Goal: Transaction & Acquisition: Purchase product/service

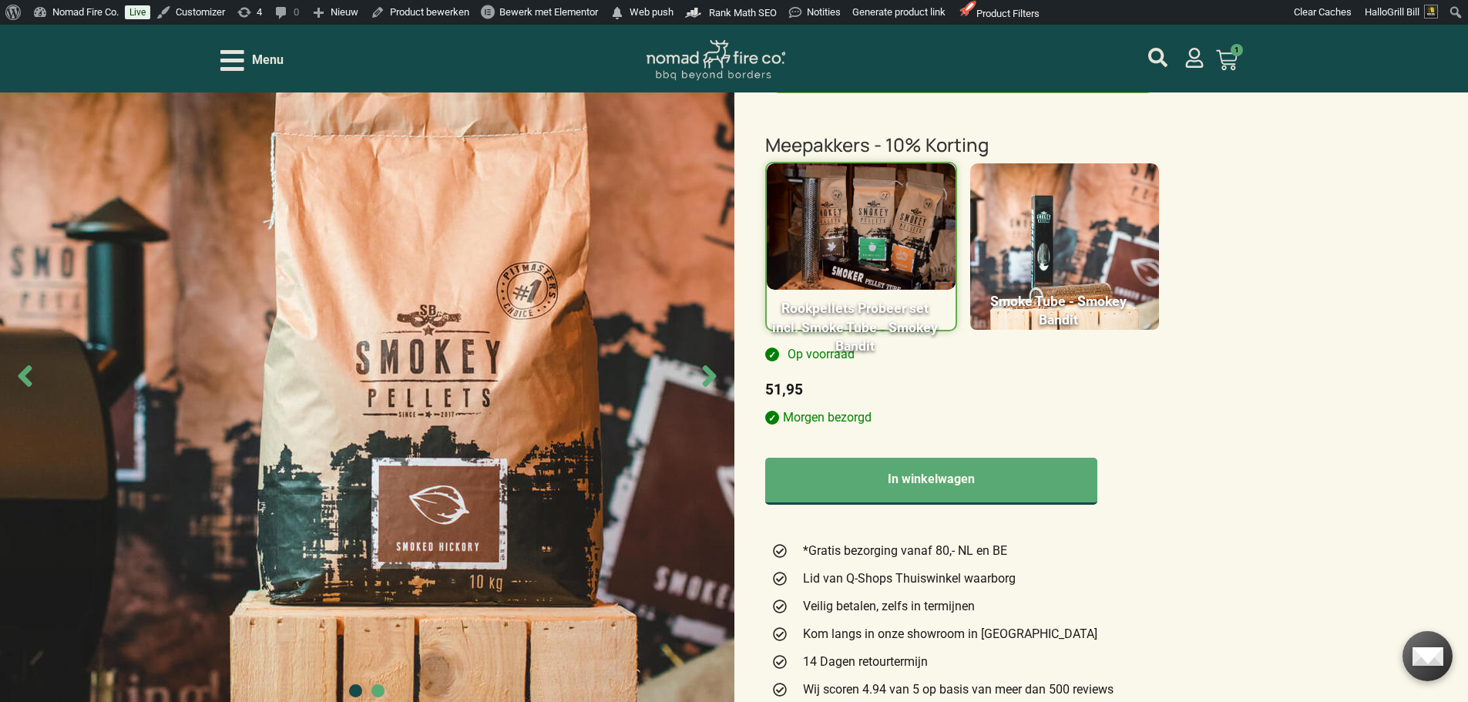
click at [1326, 377] on div "Smokey Bandit Smoked Hickory – Pellet 10kg 0 1 zak - 24,95 €24,95 totaal 2 zakk…" at bounding box center [734, 507] width 1468 height 1696
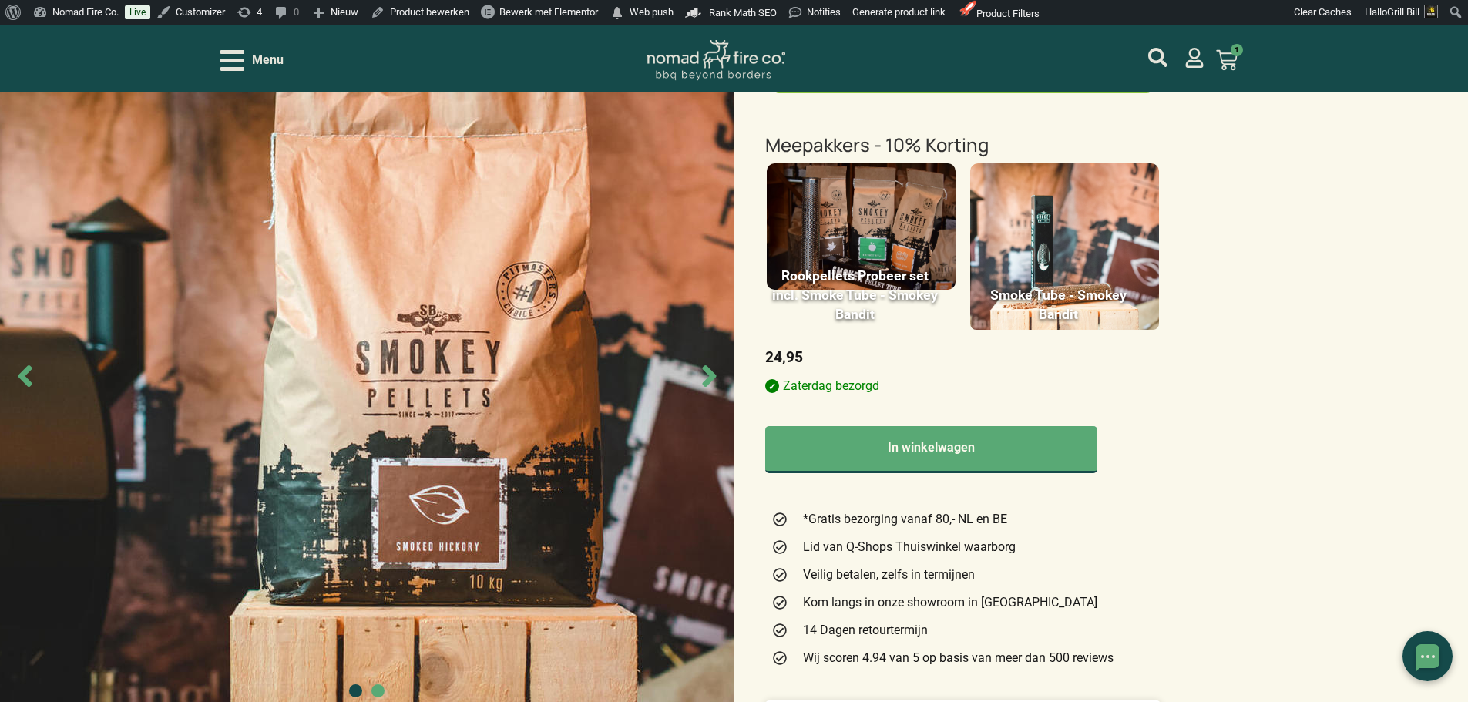
click at [1094, 265] on img at bounding box center [1064, 254] width 189 height 183
click at [0, 0] on input "Smoke Tube - Smokey Bandit" at bounding box center [0, 0] width 0 height 0
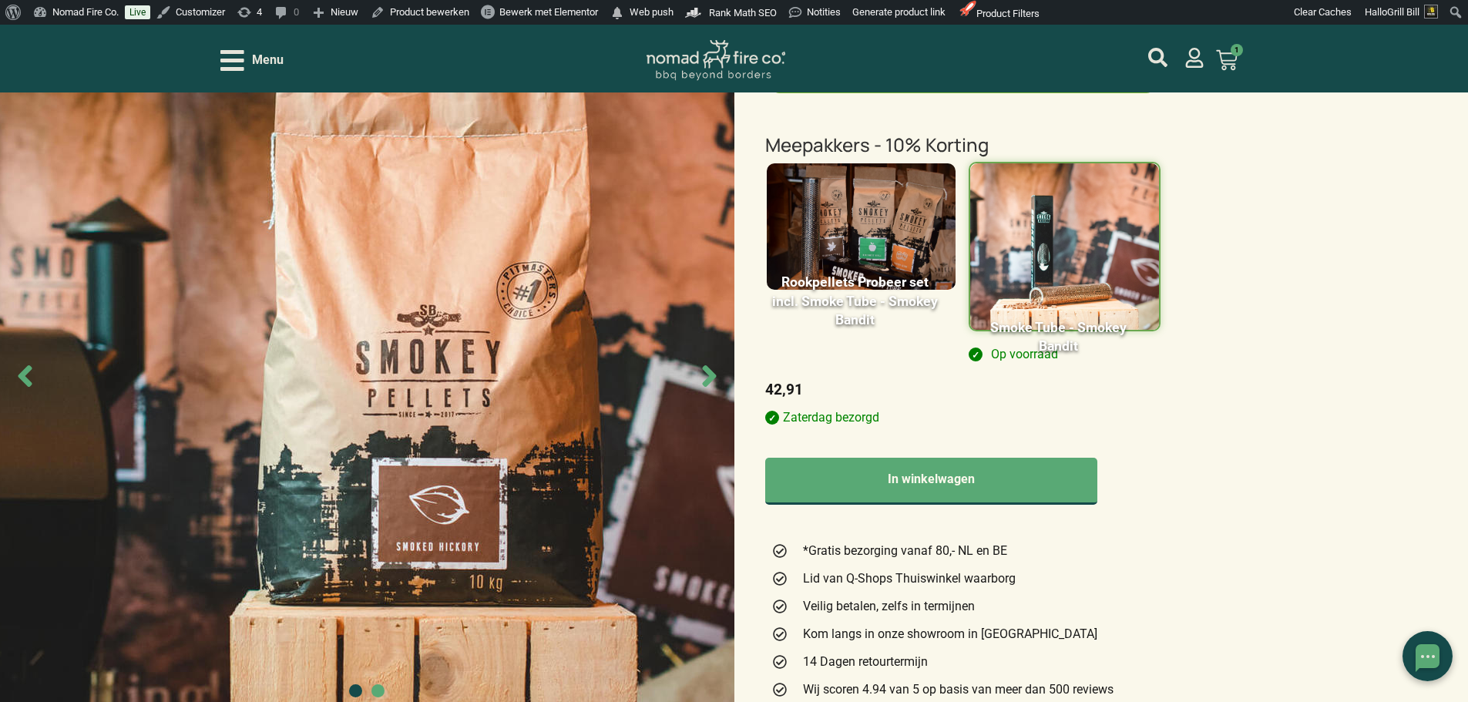
click at [845, 193] on img at bounding box center [861, 226] width 189 height 126
click at [0, 0] on input "Rookpellets Probeer set incl. Smoke Tube - Smokey Bandit" at bounding box center [0, 0] width 0 height 0
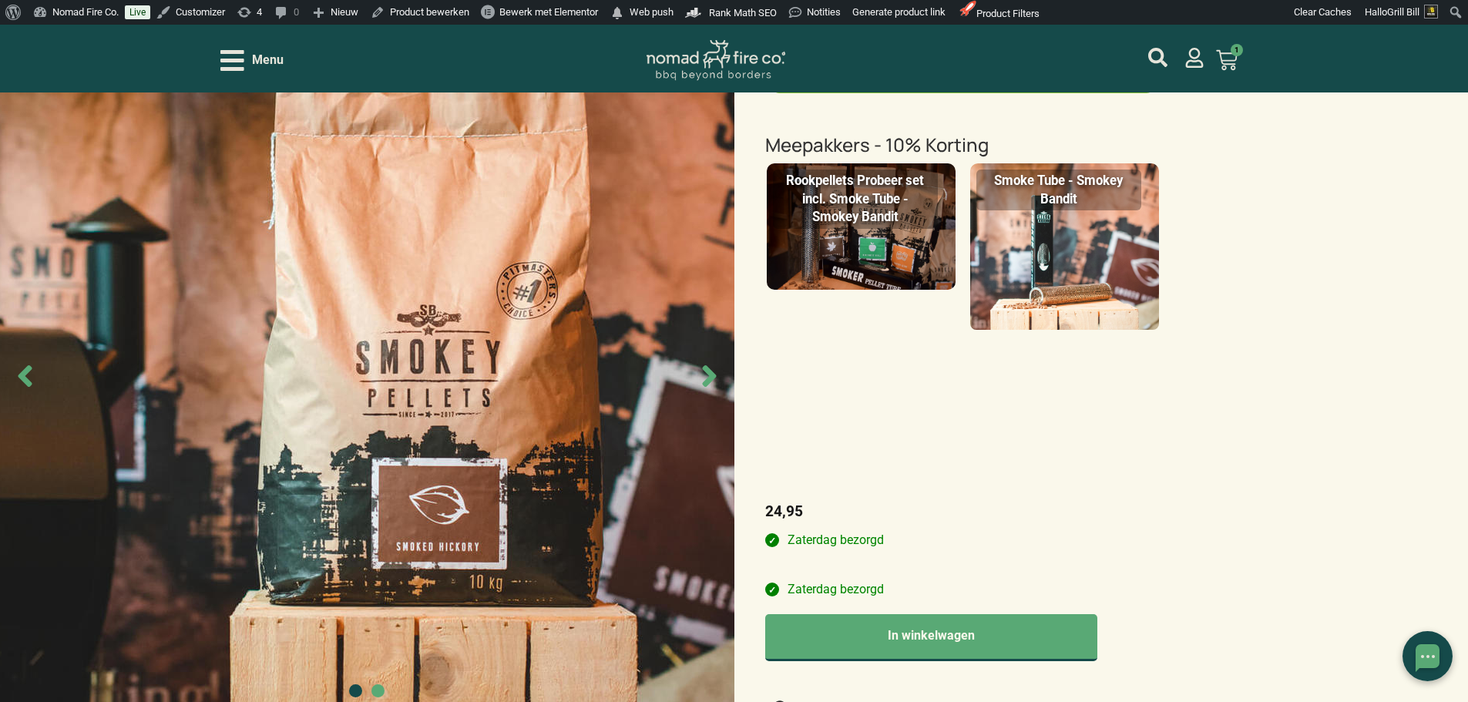
click at [912, 258] on img at bounding box center [861, 226] width 189 height 126
click at [0, 0] on input "Rookpellets Probeer set incl. Smoke Tube - Smokey Bandit" at bounding box center [0, 0] width 0 height 0
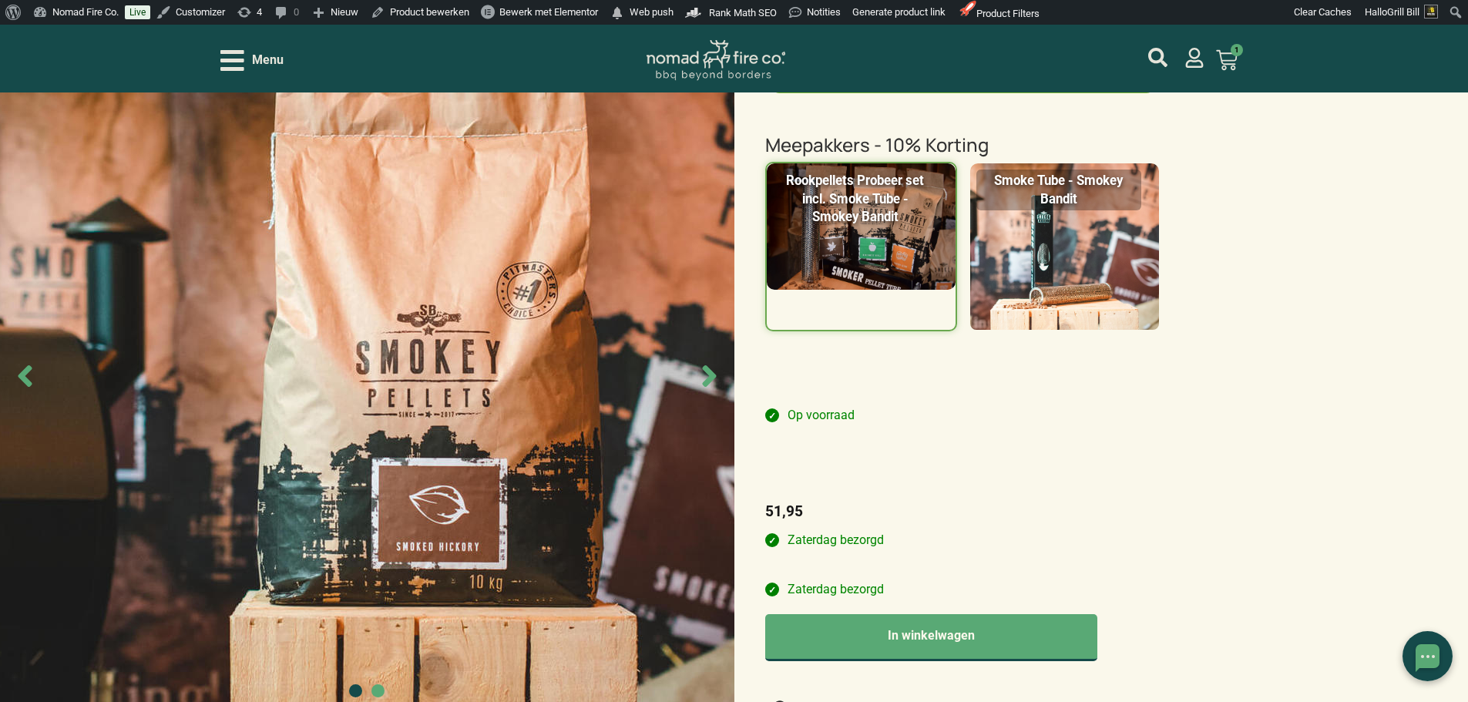
click at [1054, 279] on img at bounding box center [1064, 254] width 189 height 183
click at [0, 0] on input "Smoke Tube - Smokey Bandit" at bounding box center [0, 0] width 0 height 0
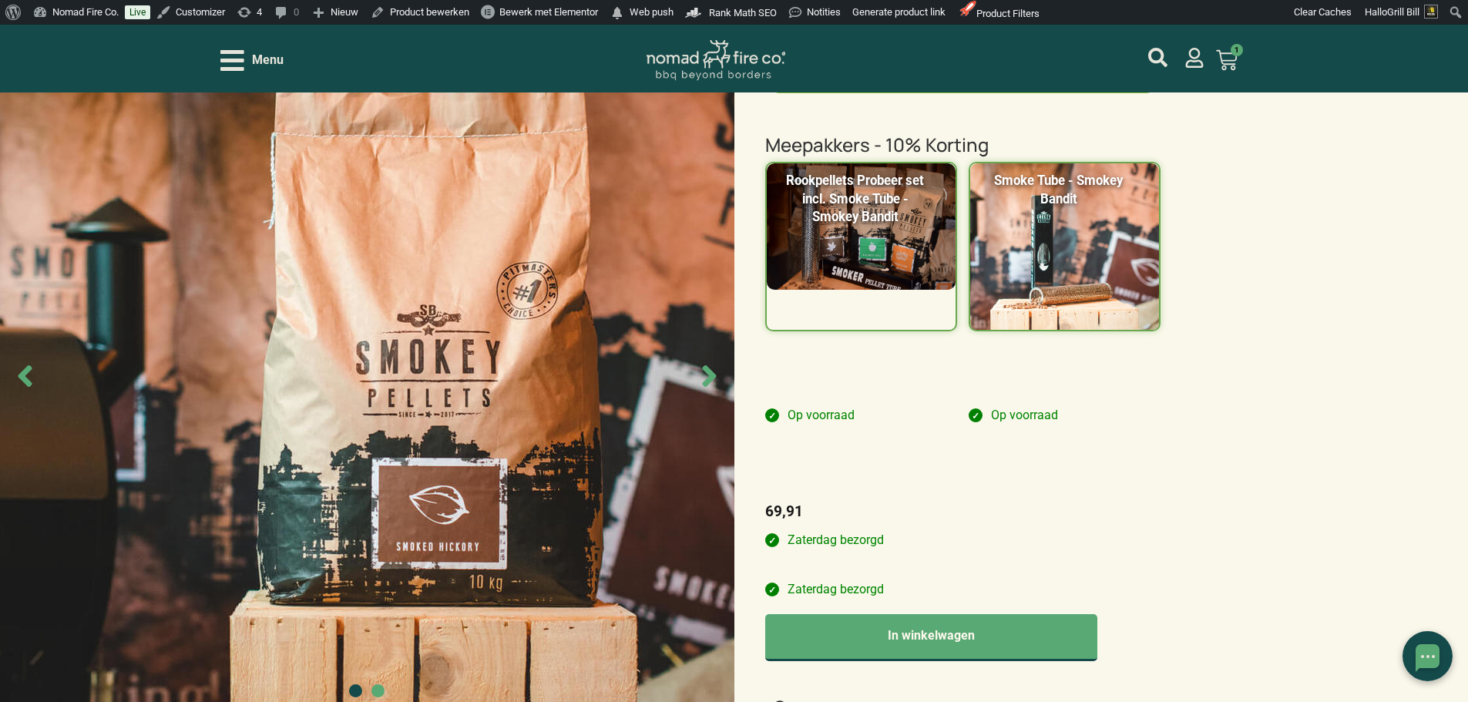
click at [921, 270] on img at bounding box center [861, 226] width 189 height 126
click at [0, 0] on input "Rookpellets Probeer set incl. Smoke Tube - Smokey Bandit" at bounding box center [0, 0] width 0 height 0
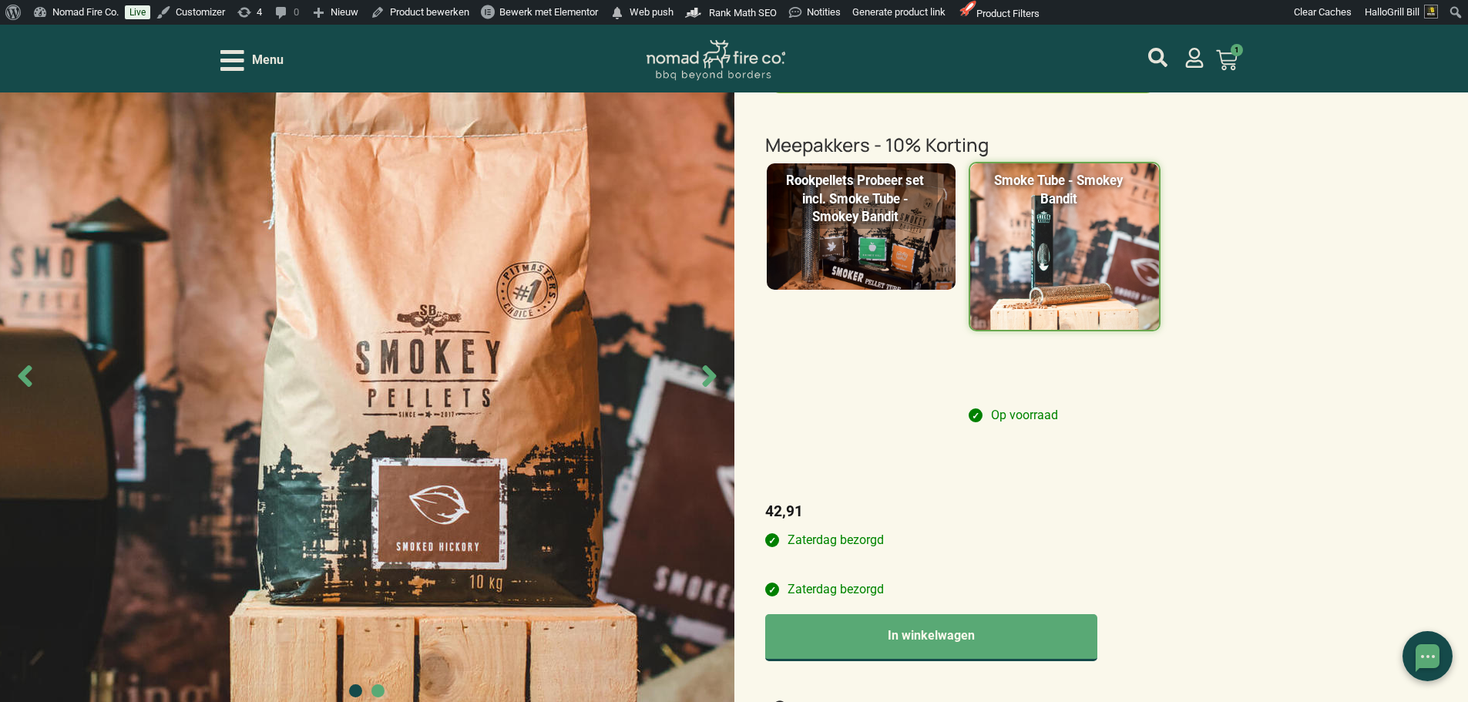
click at [1037, 253] on img at bounding box center [1064, 254] width 189 height 183
click at [0, 0] on input "Smoke Tube - Smokey Bandit" at bounding box center [0, 0] width 0 height 0
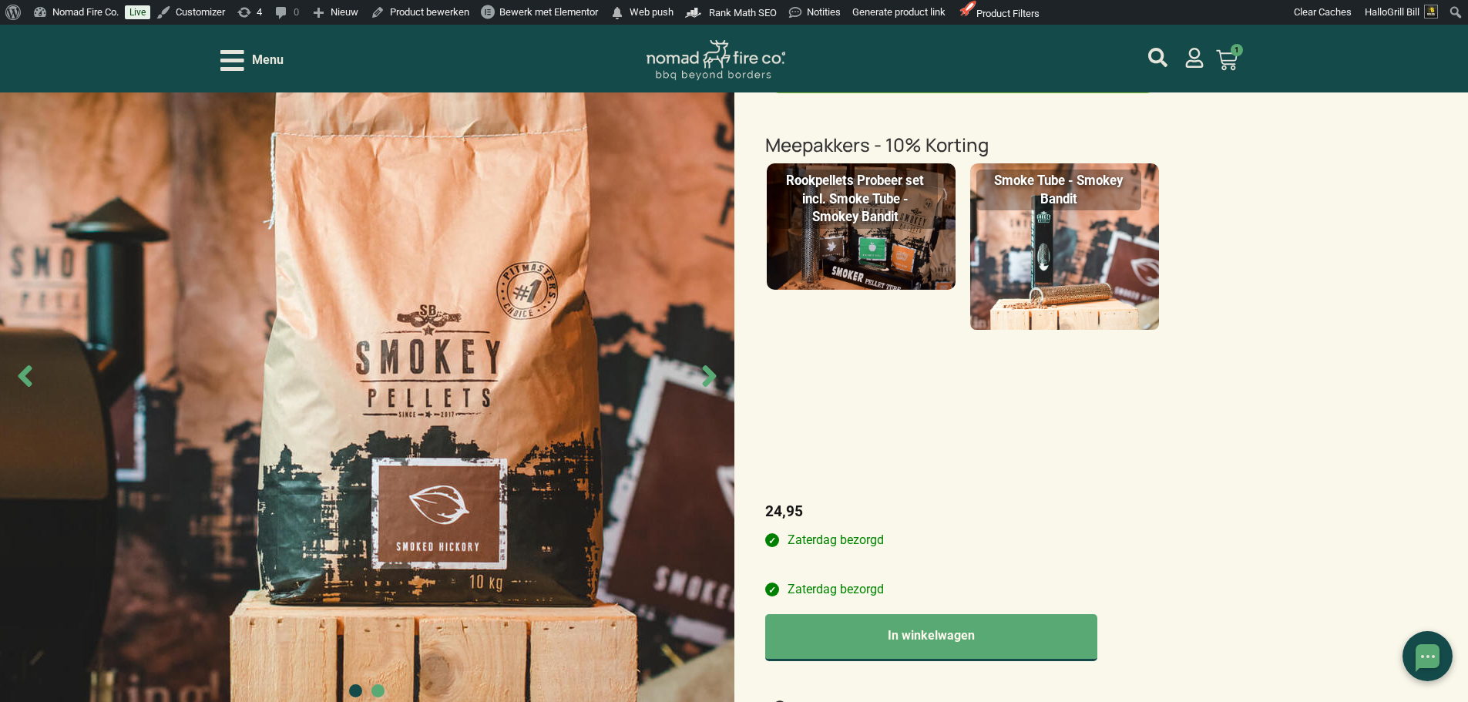
click at [1037, 253] on img at bounding box center [1064, 254] width 189 height 183
click at [0, 0] on input "Smoke Tube - Smokey Bandit" at bounding box center [0, 0] width 0 height 0
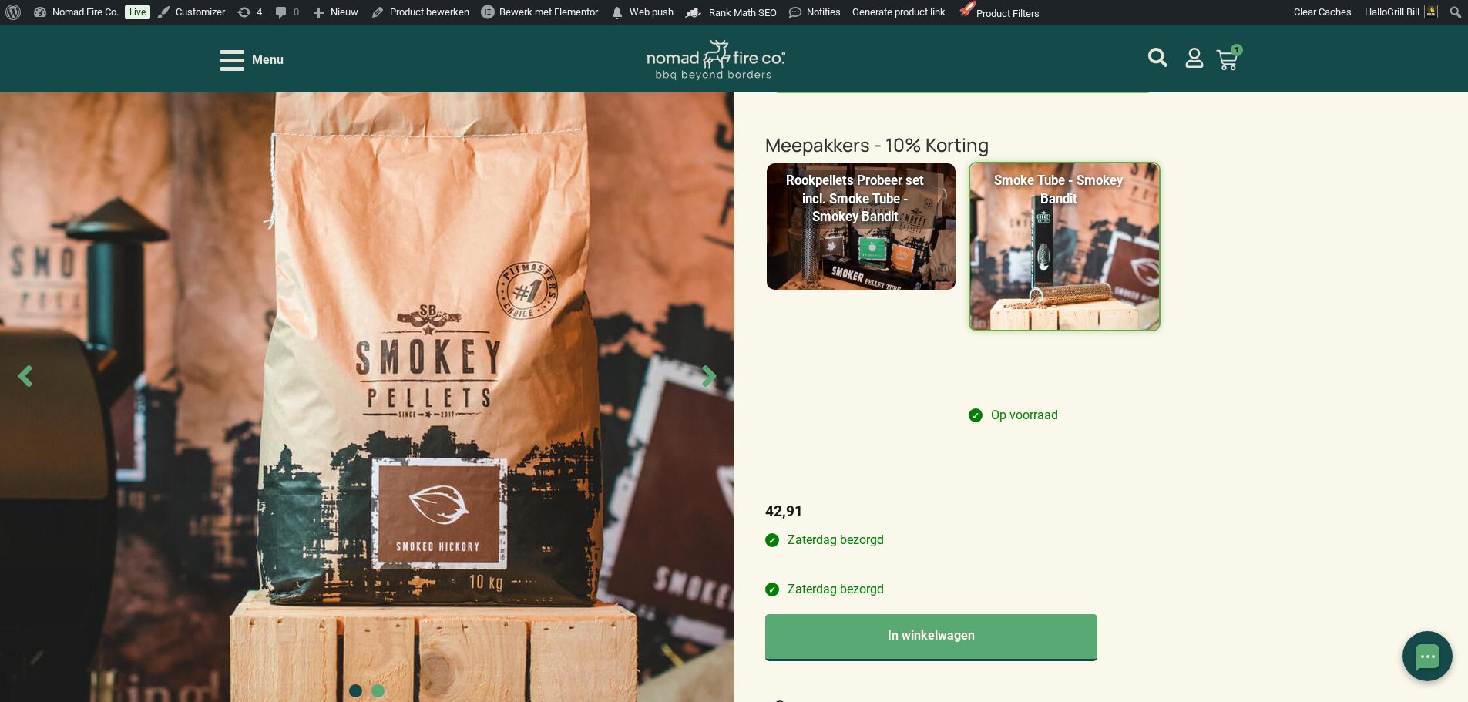
click at [903, 283] on img at bounding box center [861, 226] width 189 height 126
click at [0, 0] on input "Rookpellets Probeer set incl. Smoke Tube - Smokey Bandit" at bounding box center [0, 0] width 0 height 0
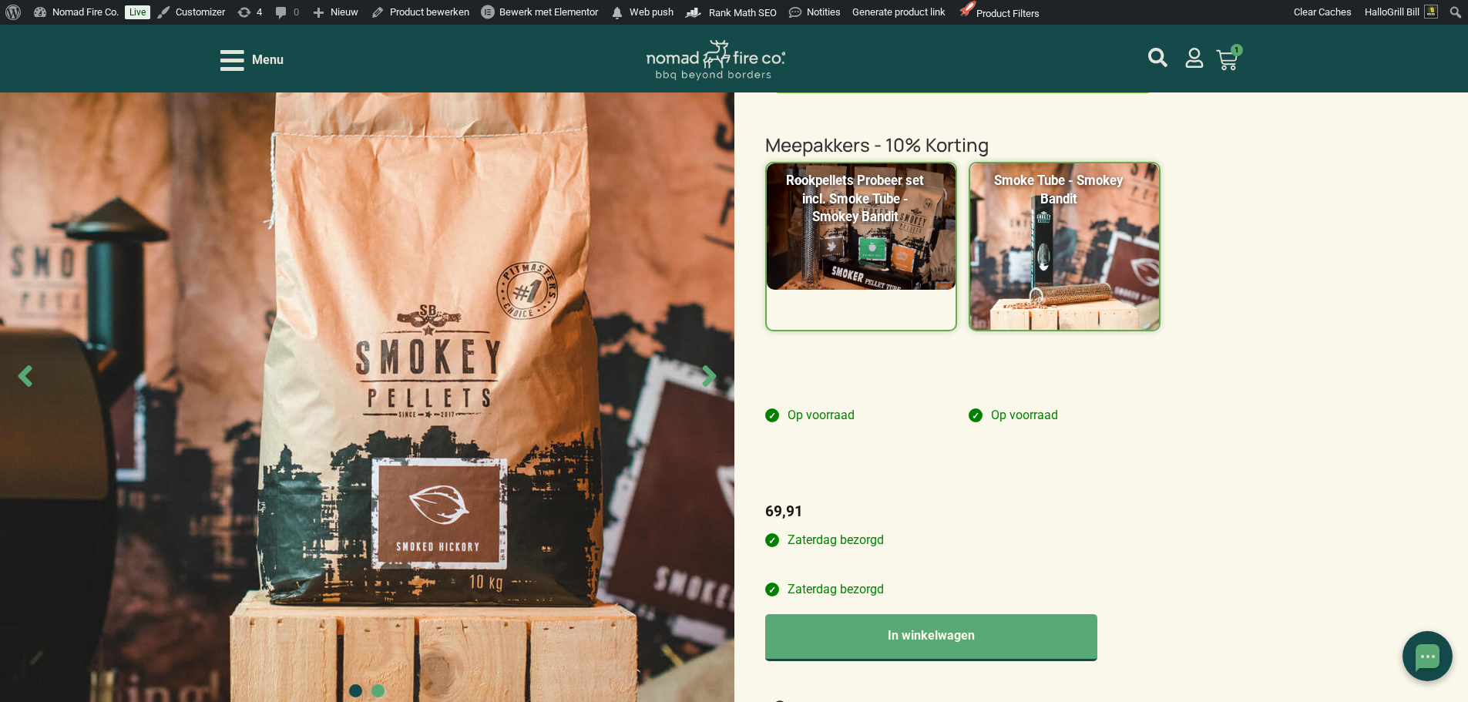
click at [1355, 276] on div "Smokey Bandit Smoked Hickory – Pellet 10kg 0 1 zak - 24,95 €24,95 totaal 2 zakk…" at bounding box center [734, 585] width 1468 height 1853
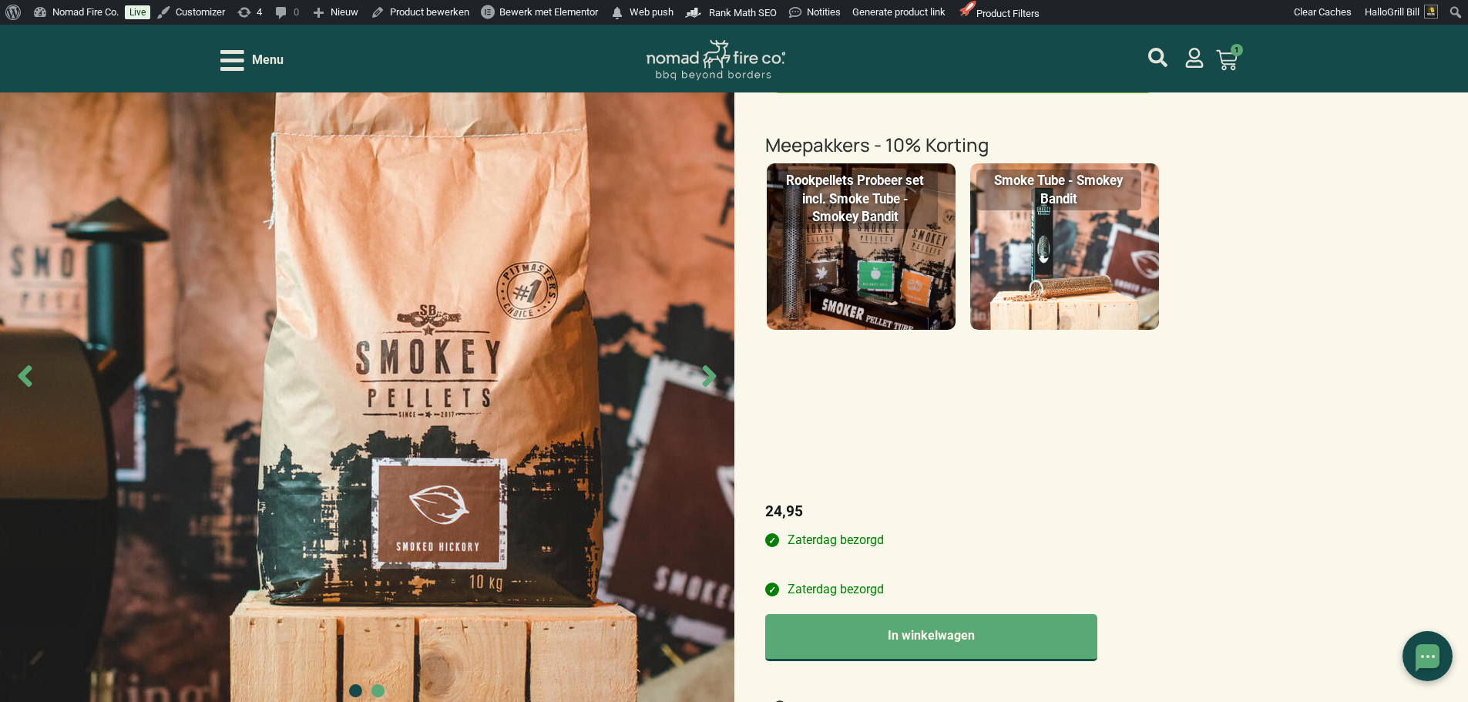
click at [858, 277] on img at bounding box center [861, 246] width 189 height 166
click at [0, 0] on input "Rookpellets Probeer set incl. Smoke Tube - Smokey Bandit" at bounding box center [0, 0] width 0 height 0
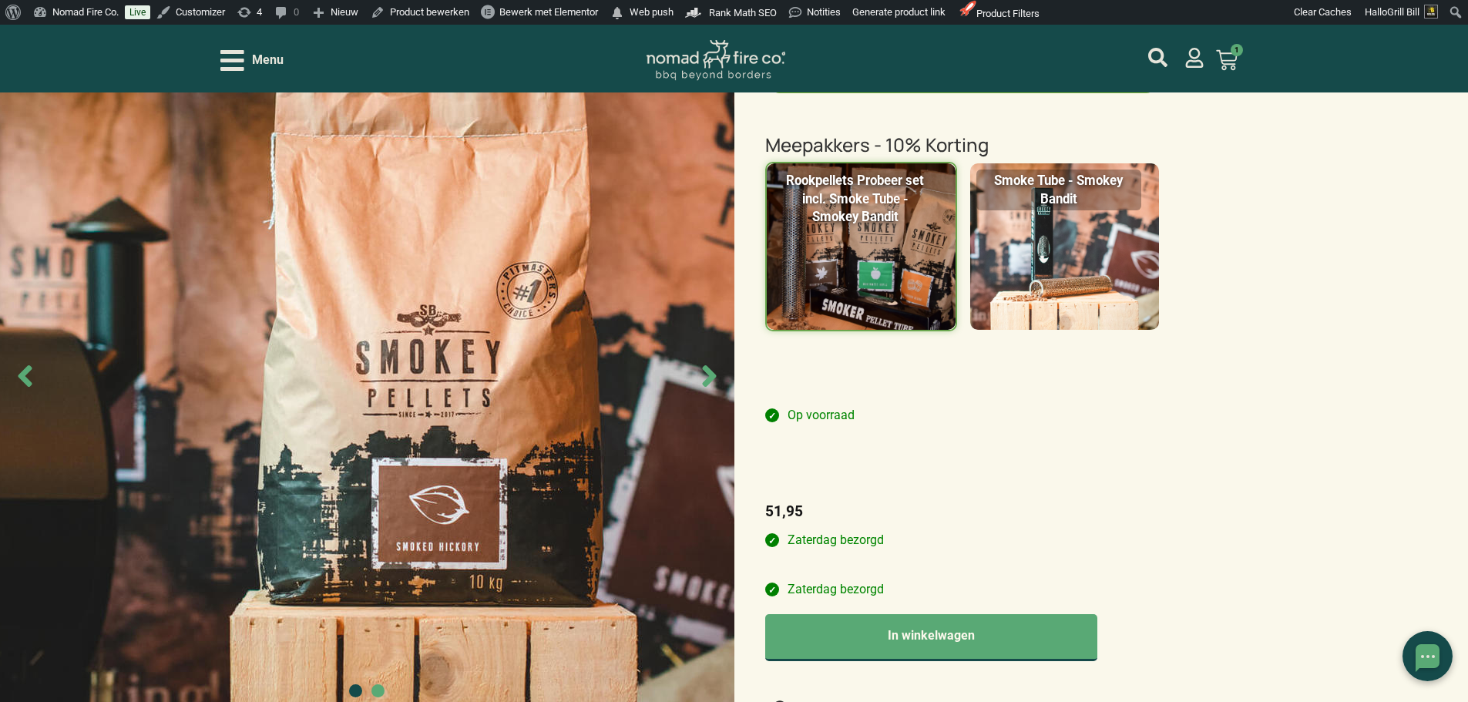
click at [1124, 292] on img at bounding box center [1064, 246] width 189 height 166
click at [0, 0] on input "Smoke Tube - Smokey Bandit" at bounding box center [0, 0] width 0 height 0
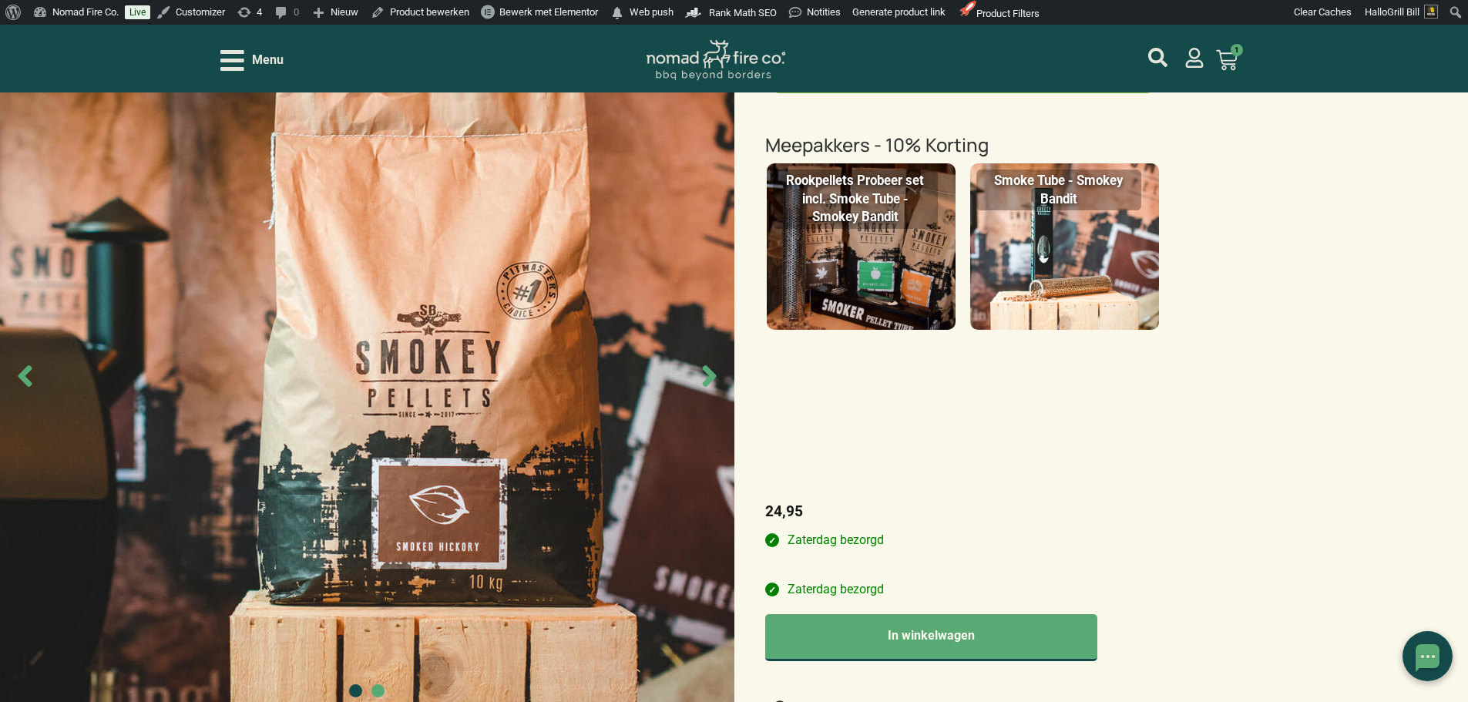
click at [931, 295] on img at bounding box center [861, 246] width 189 height 166
click at [0, 0] on input "Rookpellets Probeer set incl. Smoke Tube - Smokey Bandit" at bounding box center [0, 0] width 0 height 0
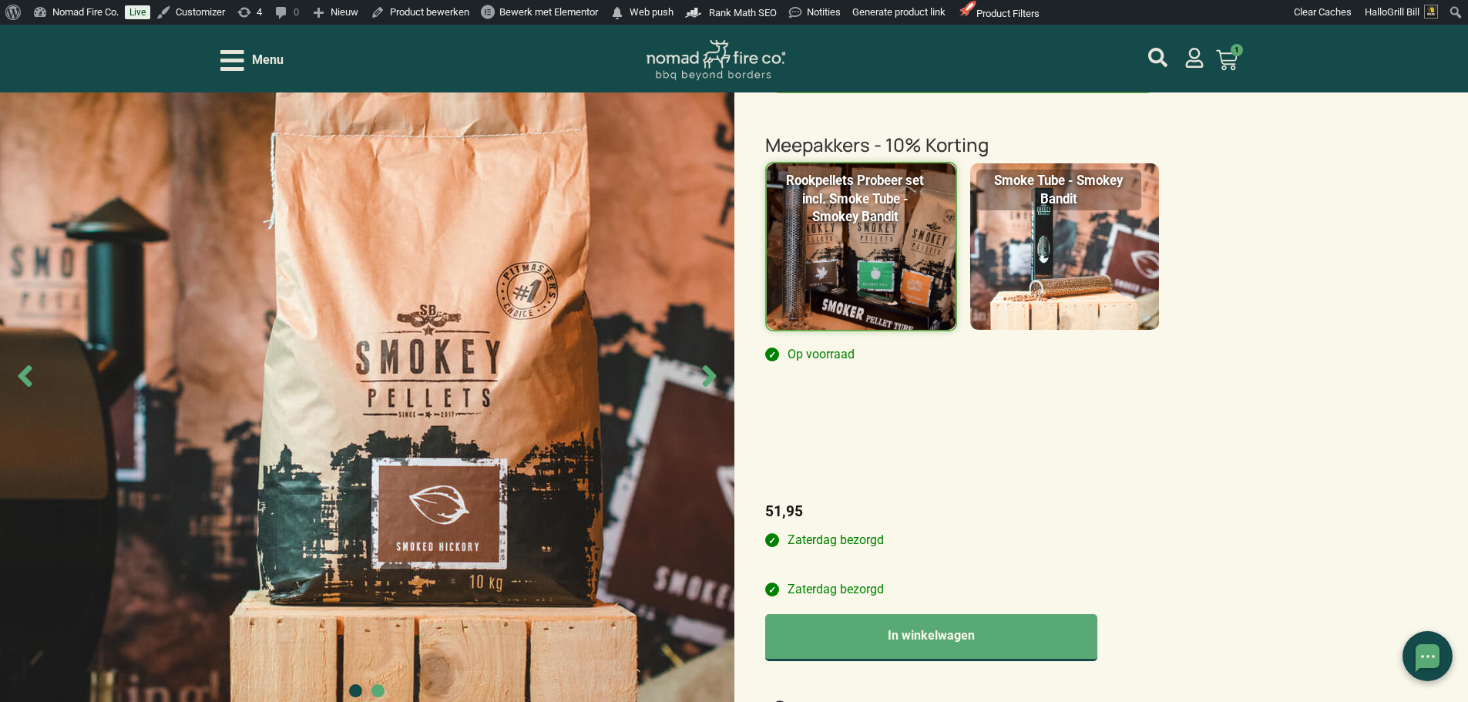
click at [1090, 272] on img at bounding box center [1064, 246] width 189 height 166
click at [0, 0] on input "Smoke Tube - Smokey Bandit" at bounding box center [0, 0] width 0 height 0
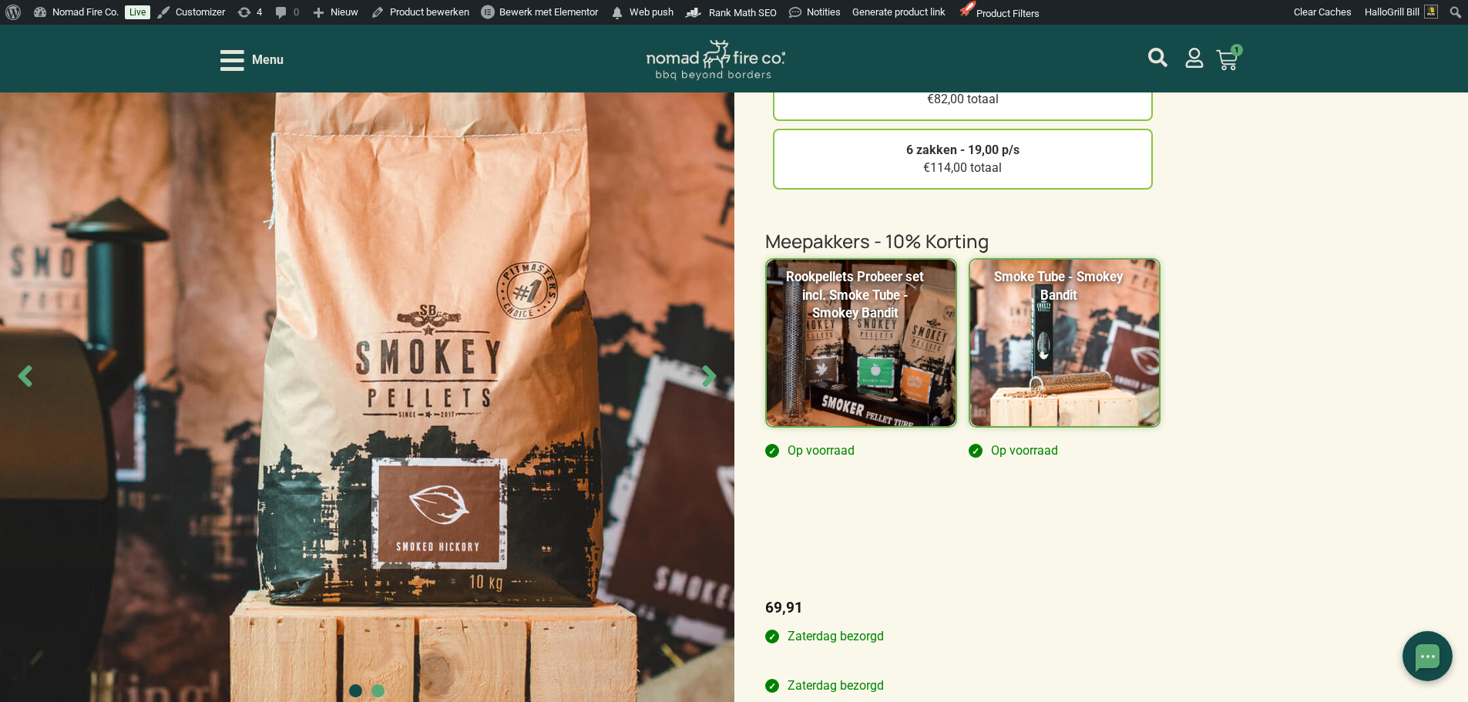
scroll to position [308, 0]
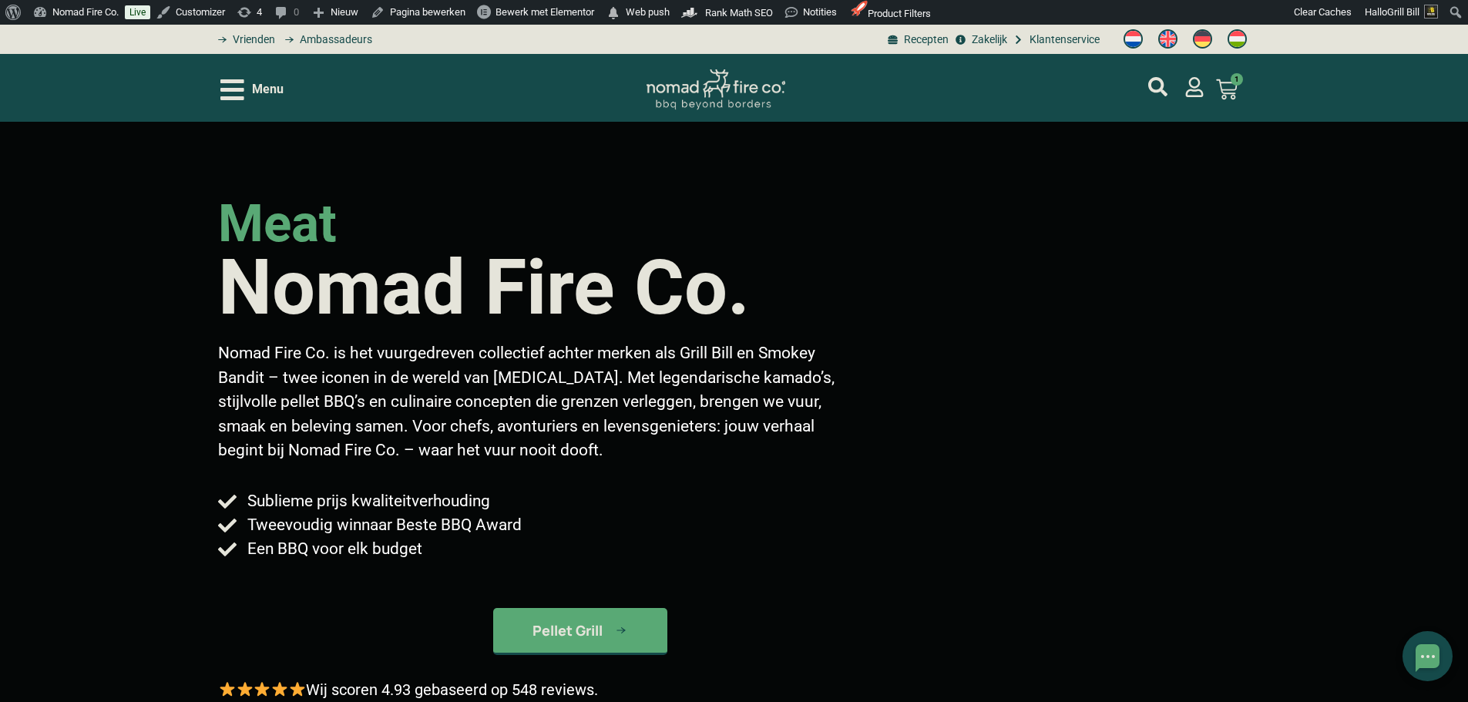
click at [274, 93] on span "Menu" at bounding box center [268, 89] width 32 height 18
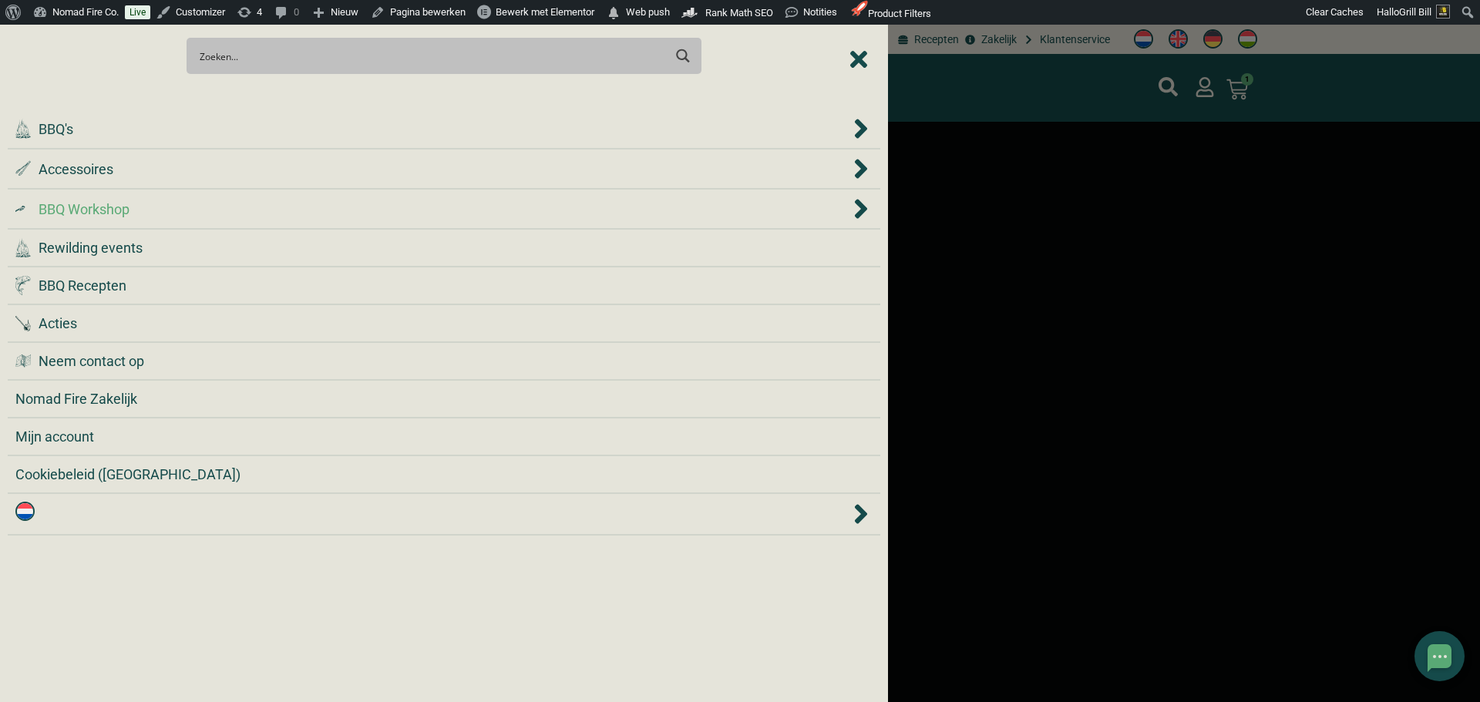
click at [190, 213] on div ".cls-1 { fill: #042e2c; } BBQ Workshop" at bounding box center [432, 209] width 835 height 21
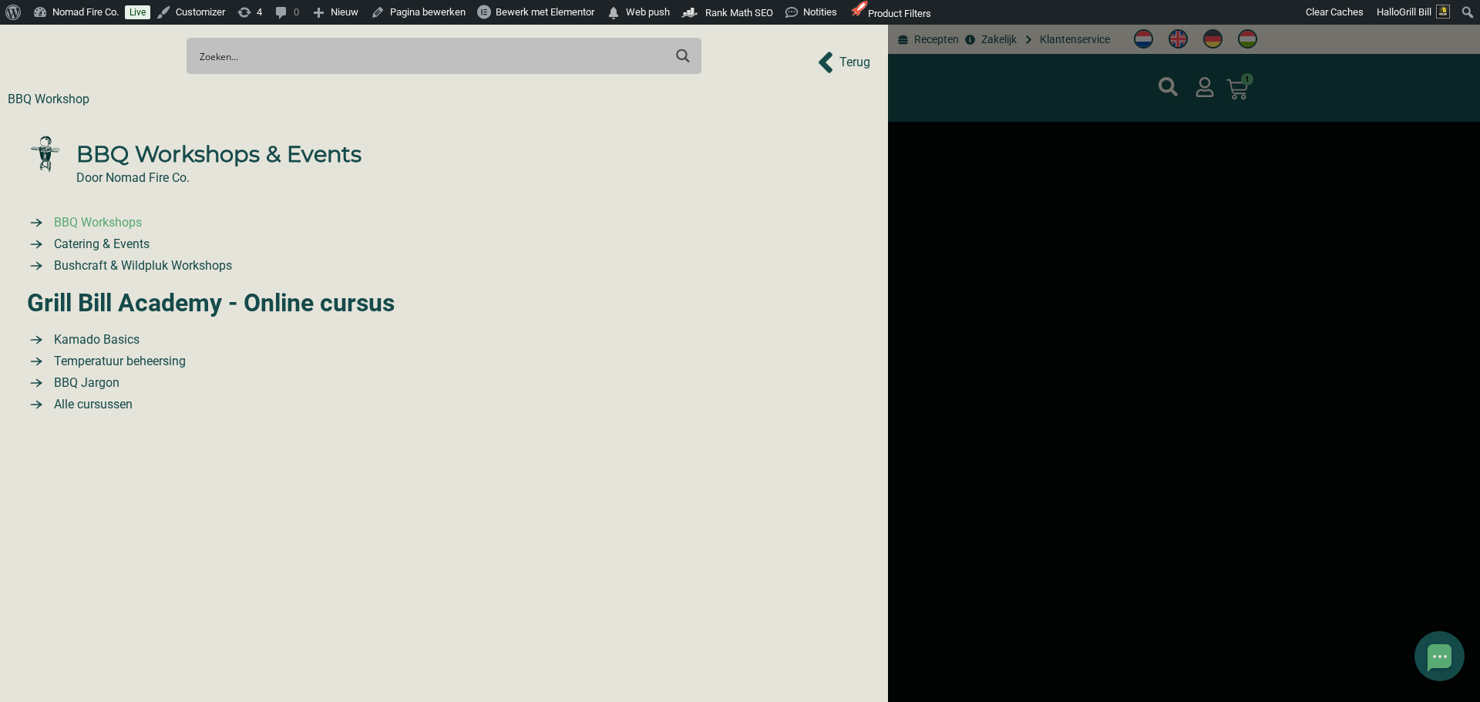
click at [133, 227] on span "BBQ Workshops" at bounding box center [96, 222] width 92 height 18
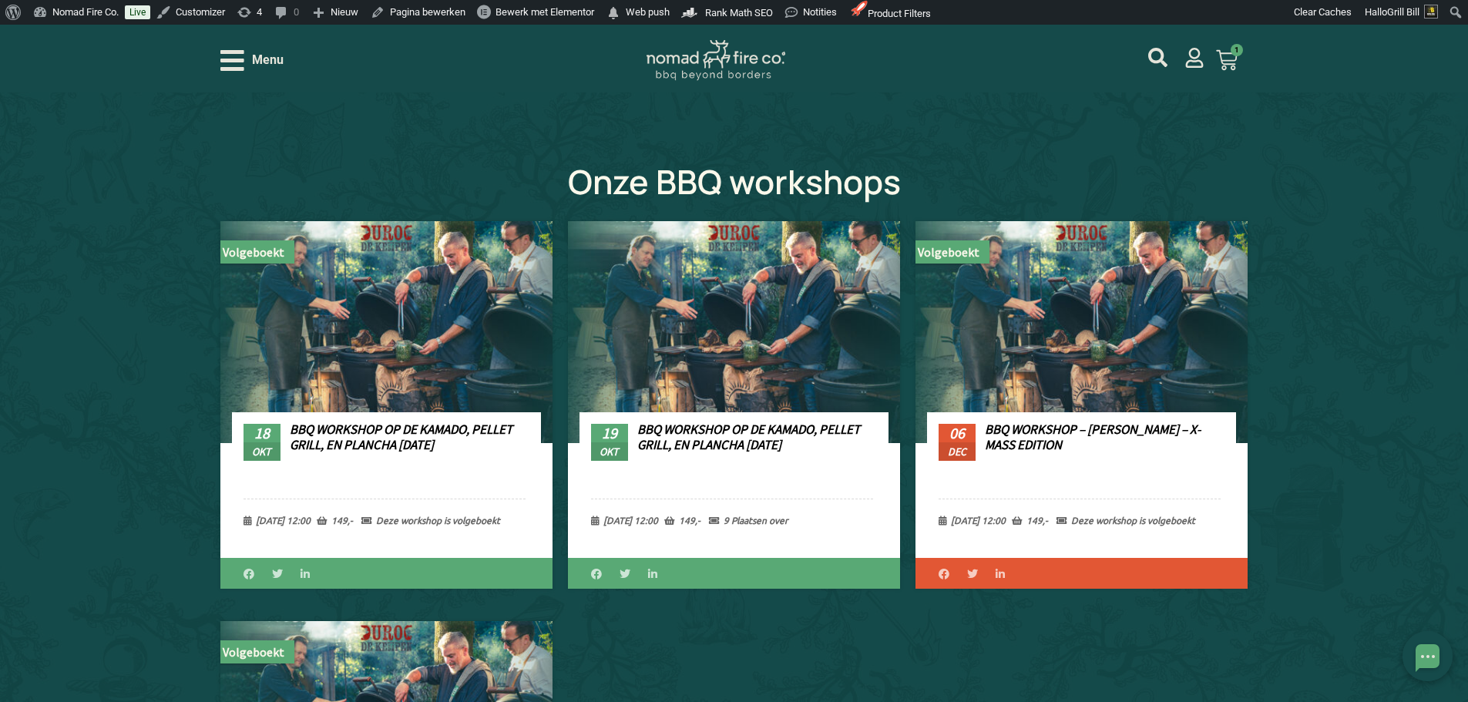
scroll to position [539, 0]
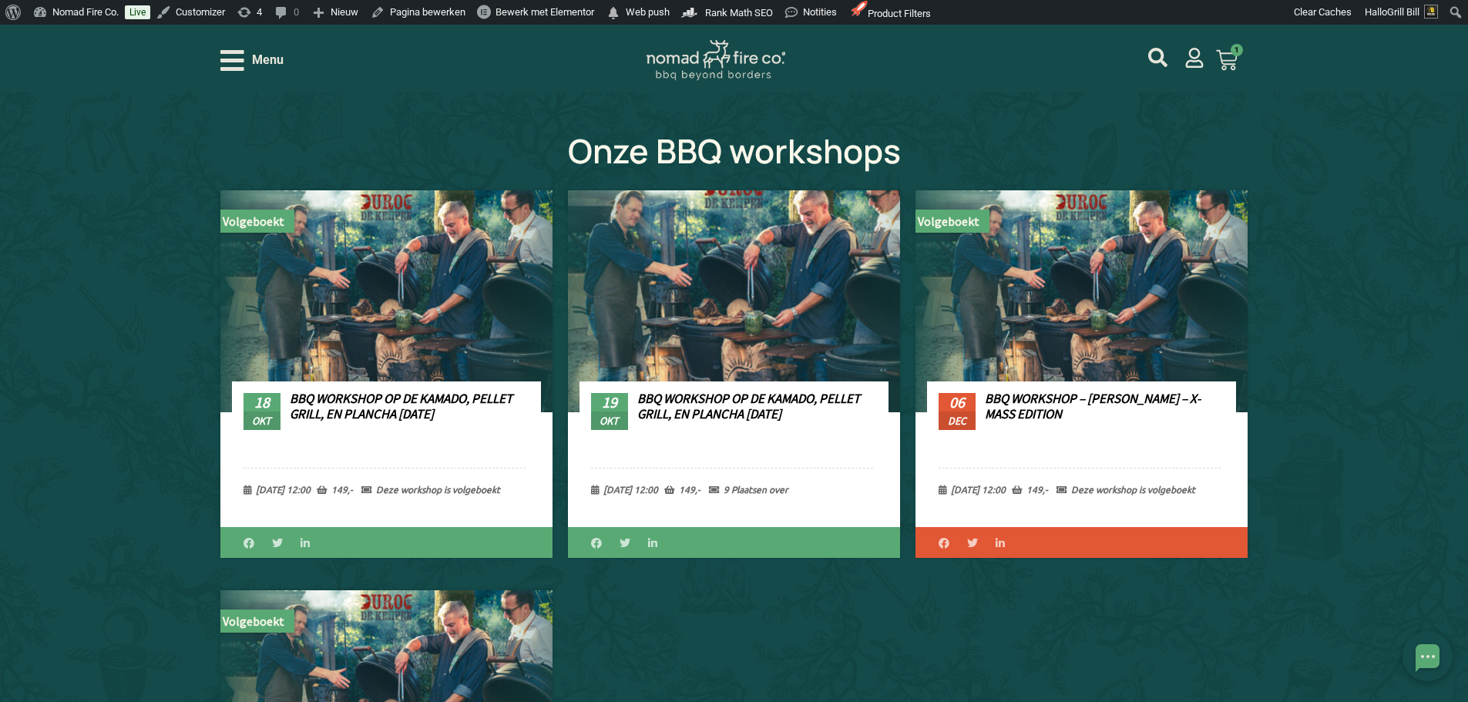
click at [716, 411] on link "BBQ Workshop op de Kamado, Pellet Grill, en Plancha [DATE]" at bounding box center [748, 406] width 223 height 32
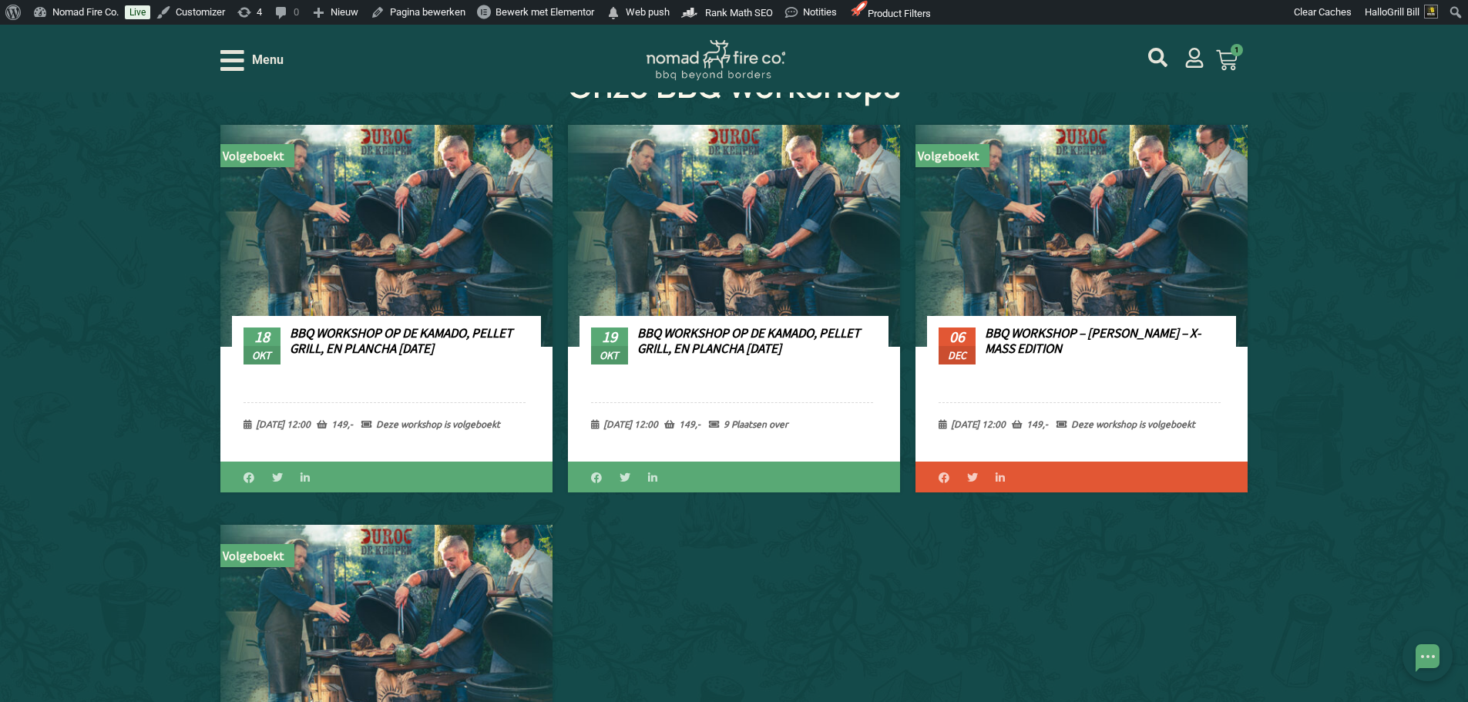
scroll to position [848, 0]
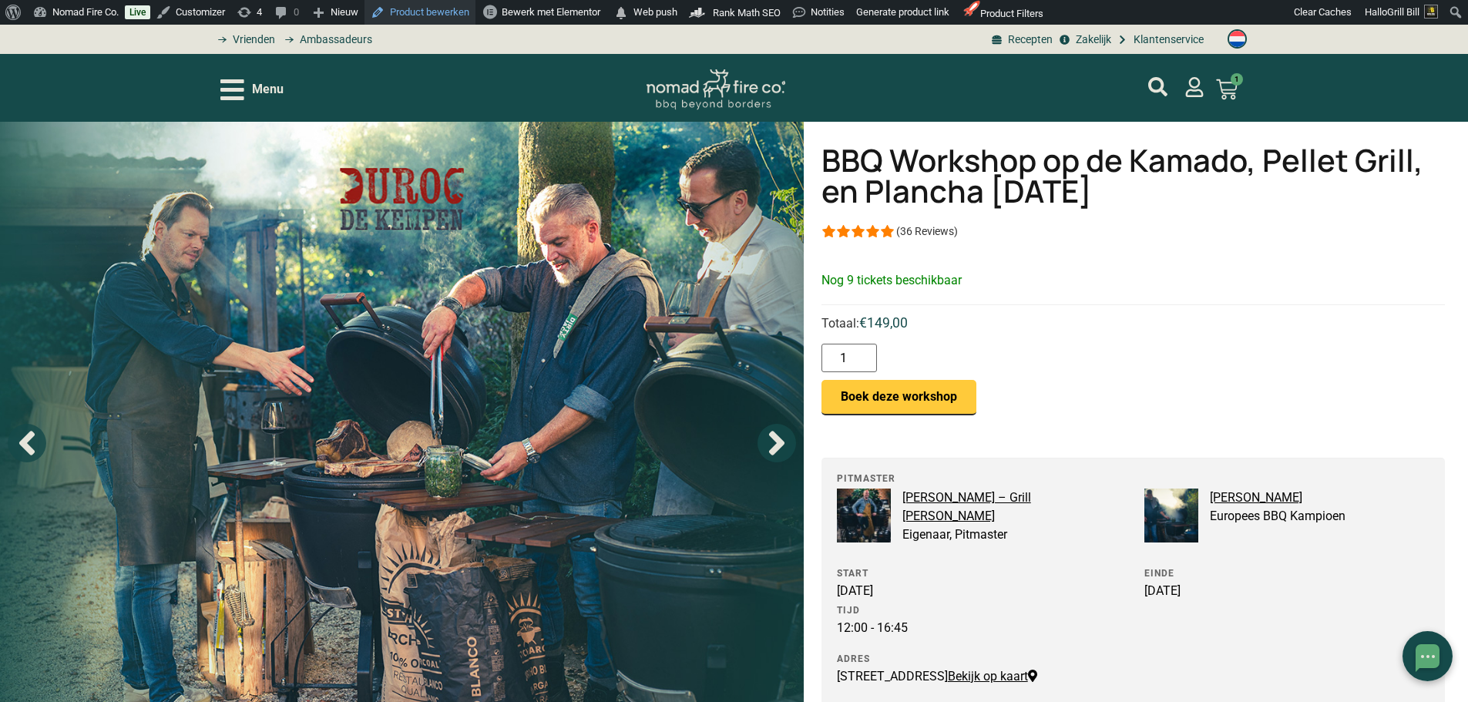
click at [432, 20] on link "Product bewerken" at bounding box center [420, 12] width 111 height 25
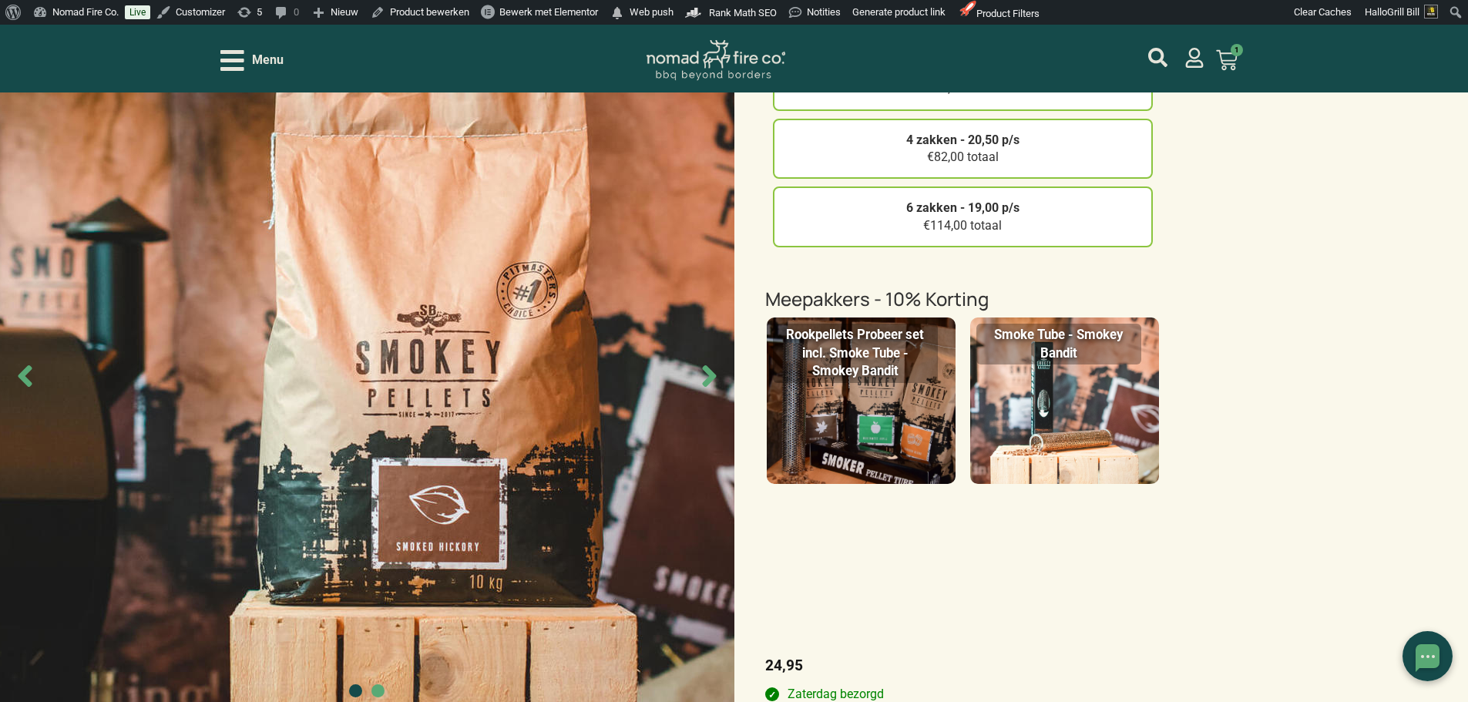
click at [1128, 405] on img at bounding box center [1064, 401] width 189 height 166
click at [0, 0] on input "Smoke Tube - Smokey Bandit" at bounding box center [0, 0] width 0 height 0
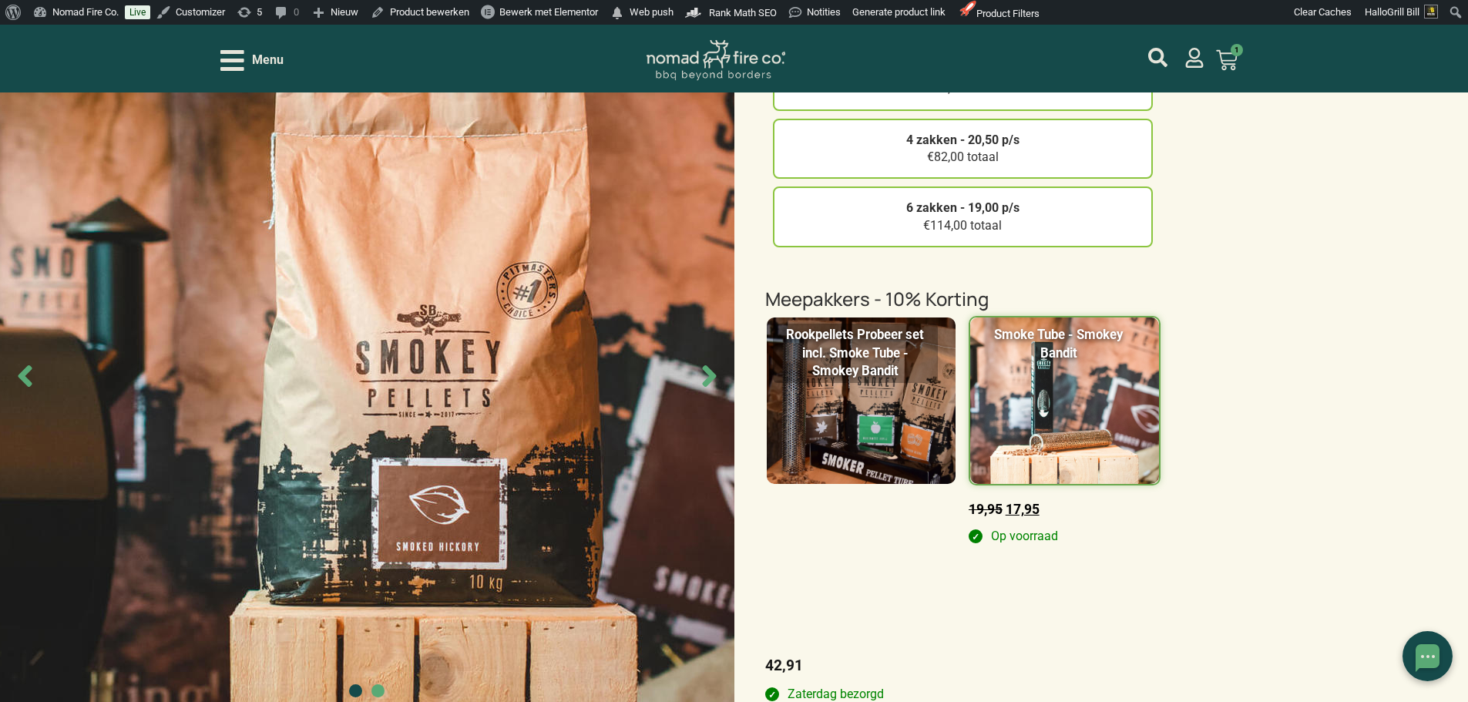
click at [908, 460] on img at bounding box center [861, 401] width 189 height 166
click at [0, 0] on input "Rookpellets Probeer set incl. Smoke Tube - Smokey Bandit" at bounding box center [0, 0] width 0 height 0
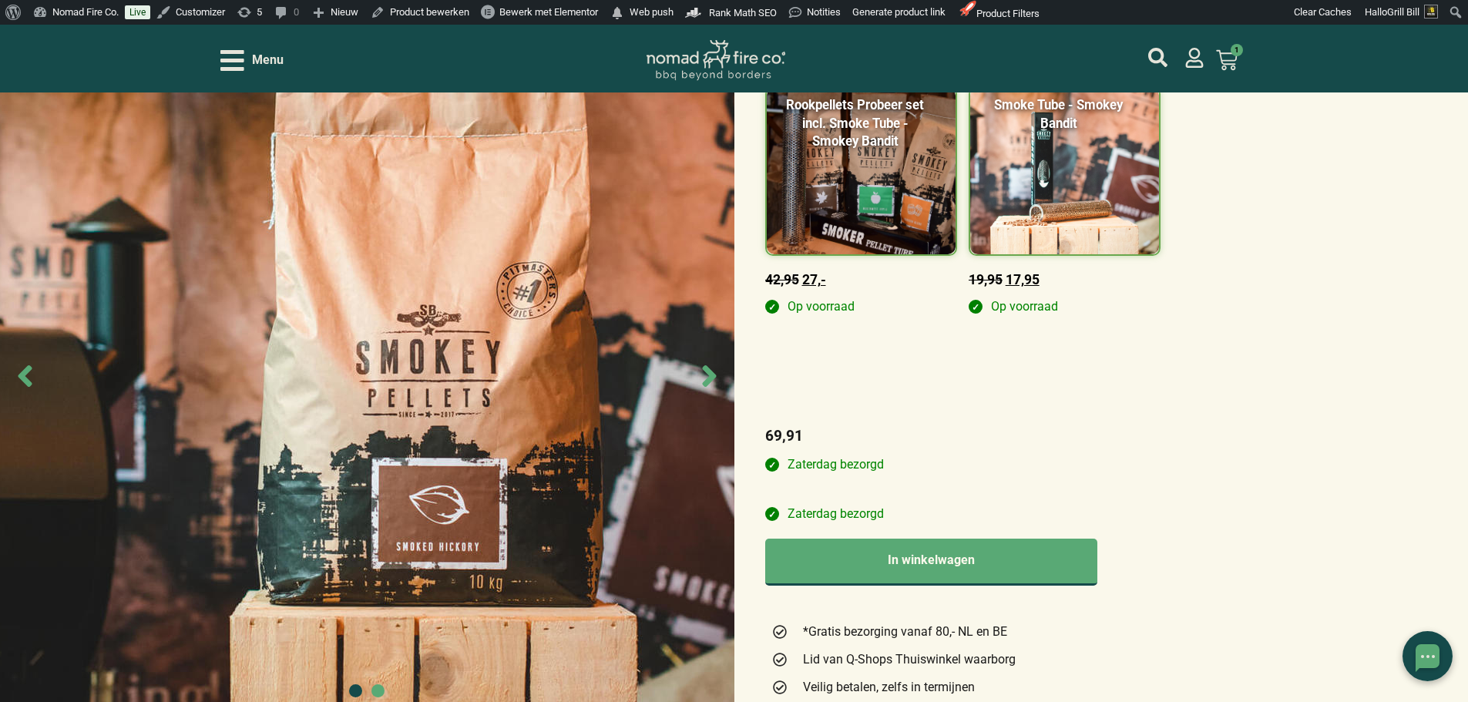
scroll to position [539, 0]
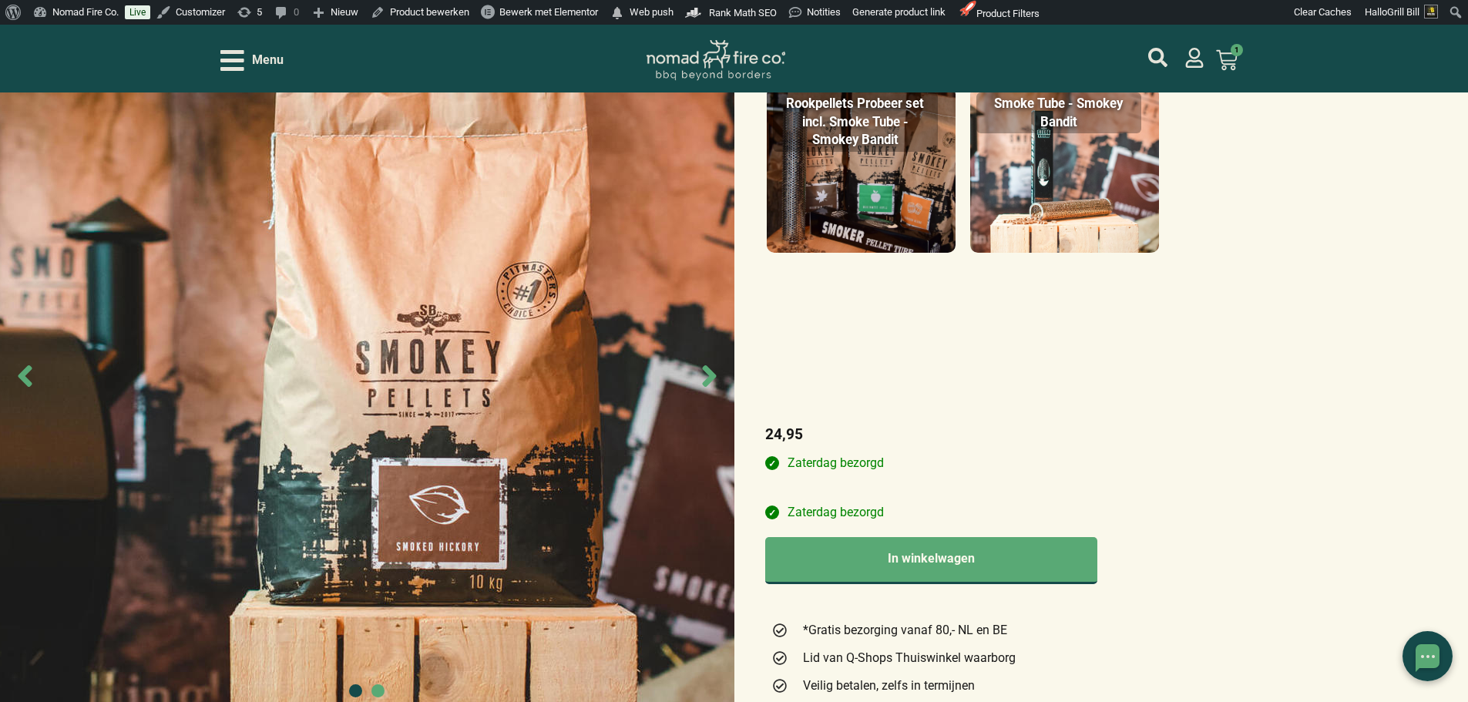
click at [880, 193] on img at bounding box center [861, 169] width 189 height 166
click at [0, 0] on input "Rookpellets Probeer set incl. Smoke Tube - Smokey Bandit" at bounding box center [0, 0] width 0 height 0
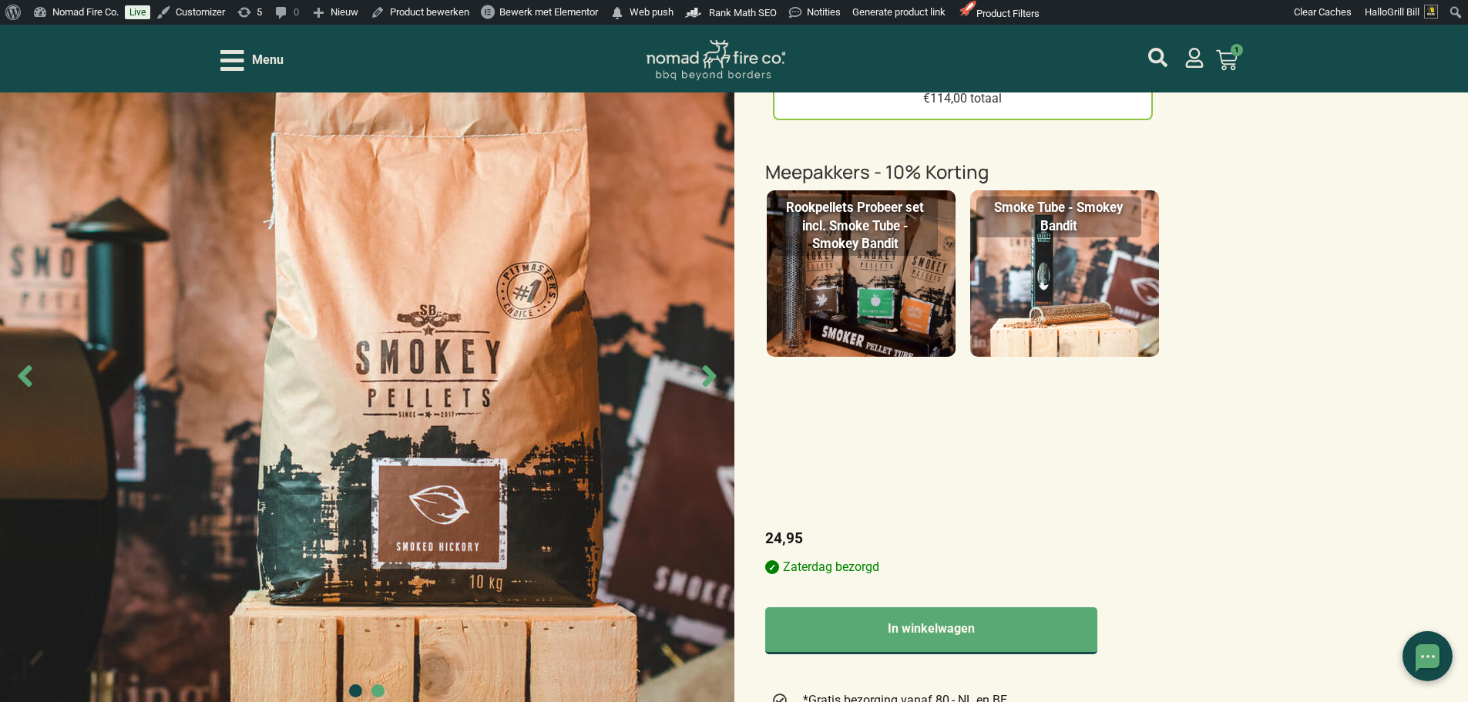
scroll to position [308, 0]
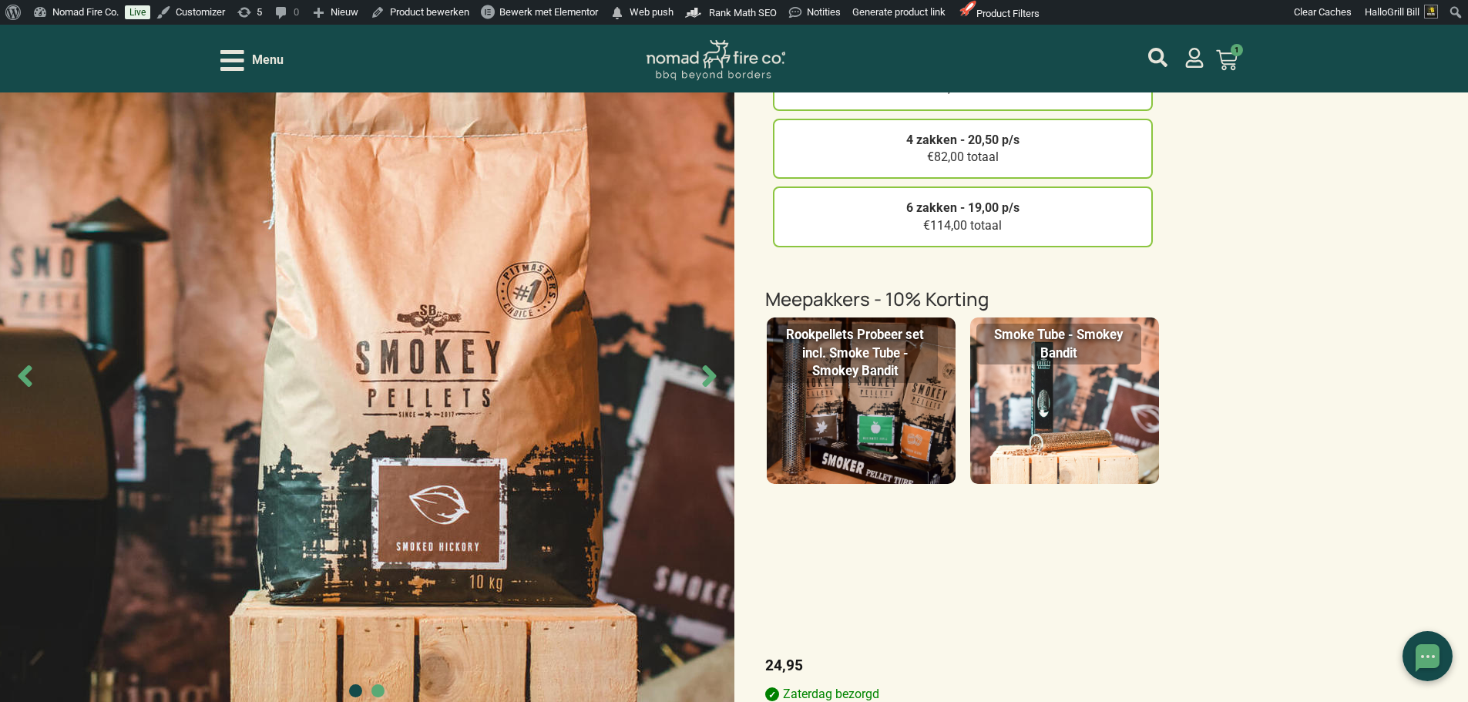
click at [885, 442] on img at bounding box center [861, 401] width 189 height 166
click at [0, 0] on input "Rookpellets Probeer set incl. Smoke Tube - Smokey Bandit" at bounding box center [0, 0] width 0 height 0
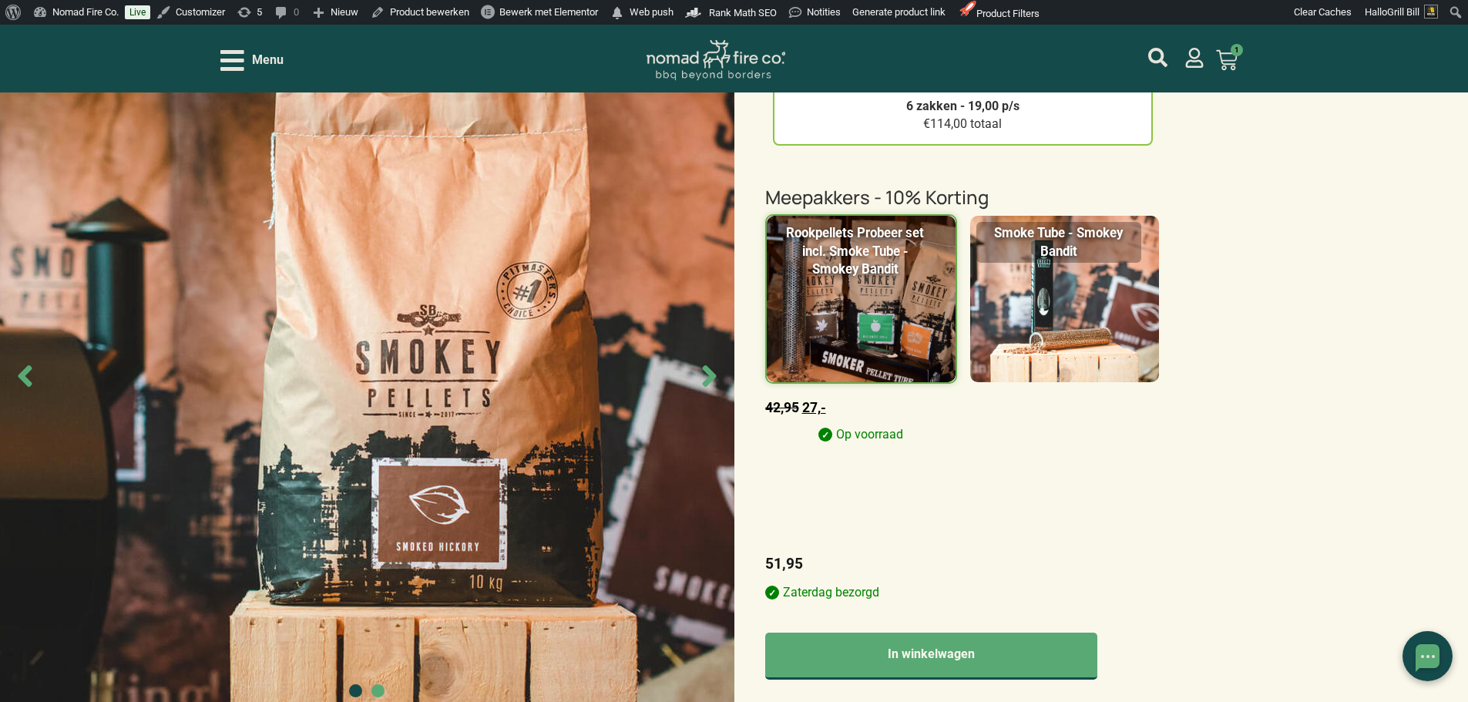
scroll to position [462, 0]
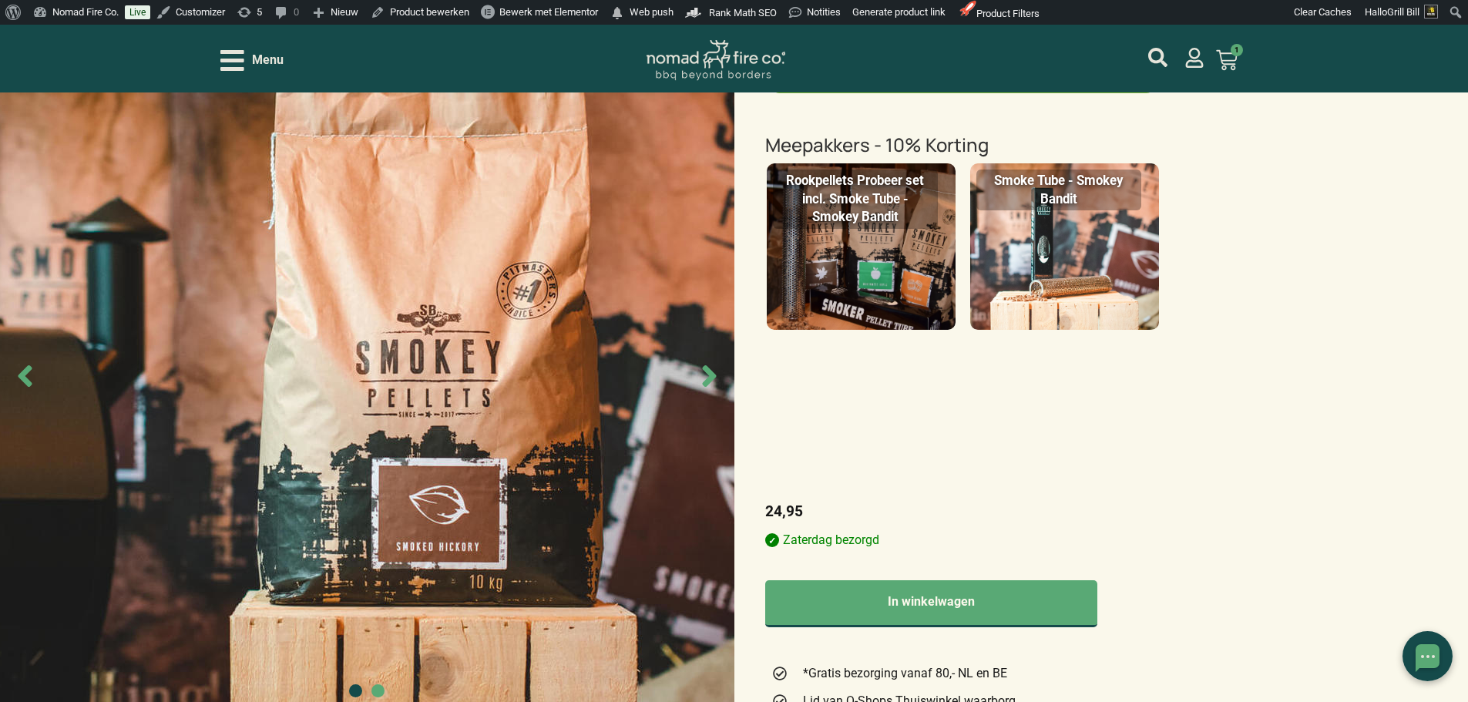
click at [905, 294] on img at bounding box center [861, 246] width 189 height 166
click at [0, 0] on input "Rookpellets Probeer set incl. Smoke Tube - Smokey Bandit" at bounding box center [0, 0] width 0 height 0
click at [919, 299] on img at bounding box center [861, 246] width 189 height 166
click at [0, 0] on input "Rookpellets Probeer set incl. Smoke Tube - Smokey Bandit" at bounding box center [0, 0] width 0 height 0
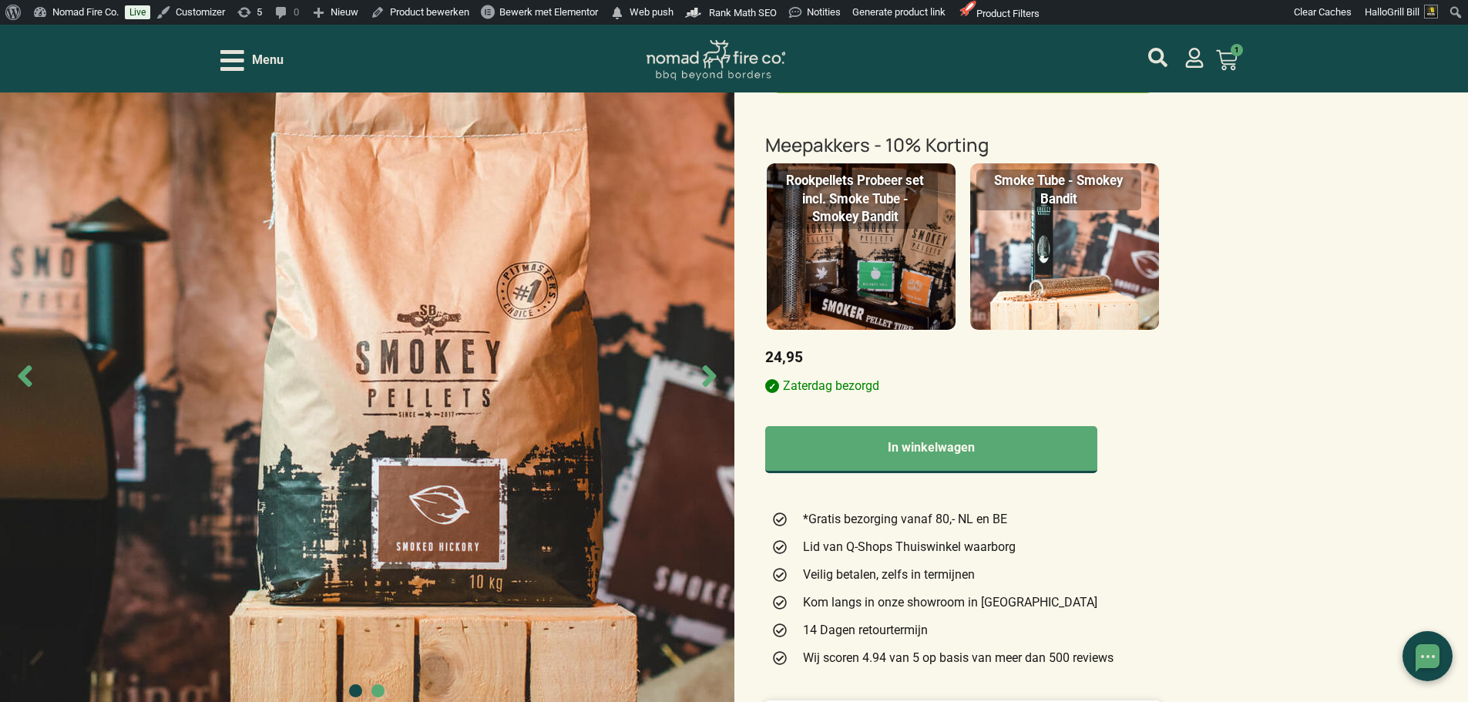
scroll to position [385, 0]
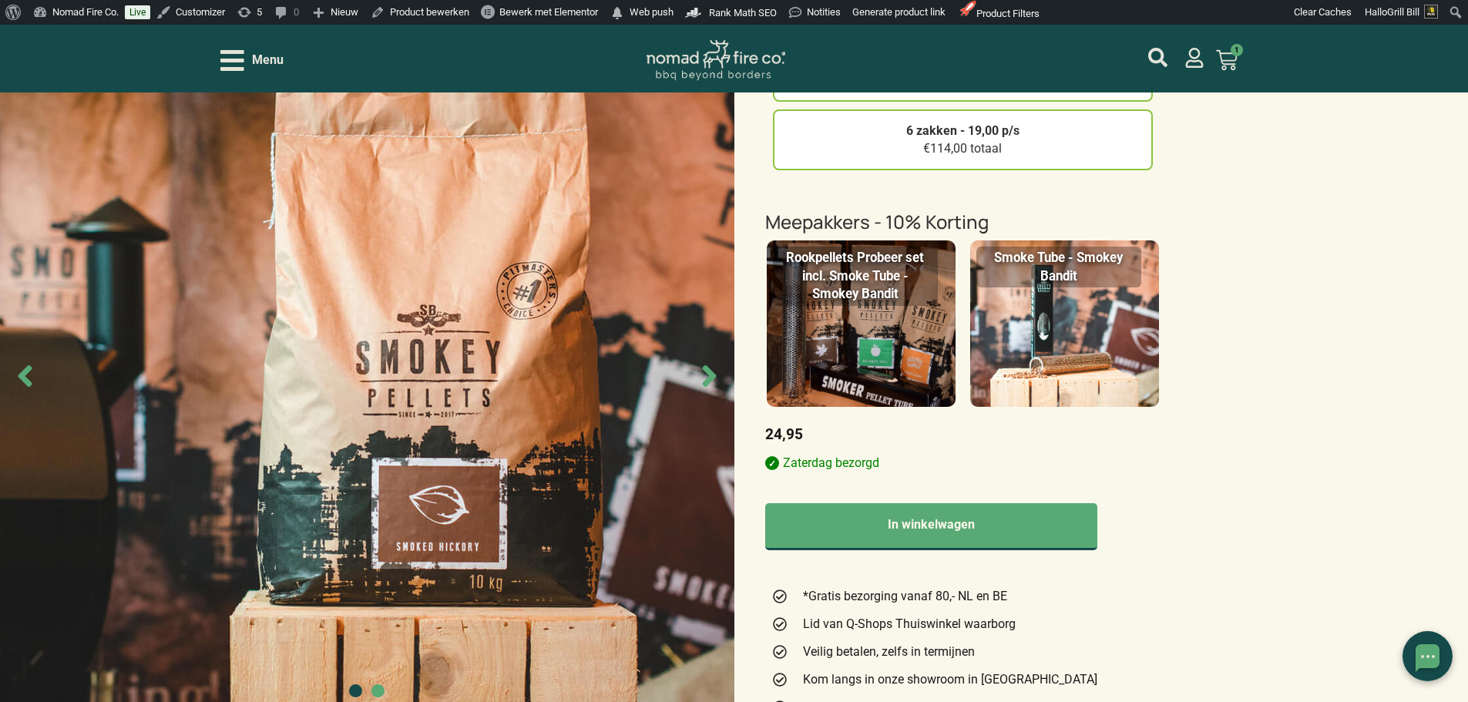
click at [1110, 331] on img at bounding box center [1064, 323] width 189 height 166
click at [0, 0] on input "Smoke Tube - Smokey Bandit" at bounding box center [0, 0] width 0 height 0
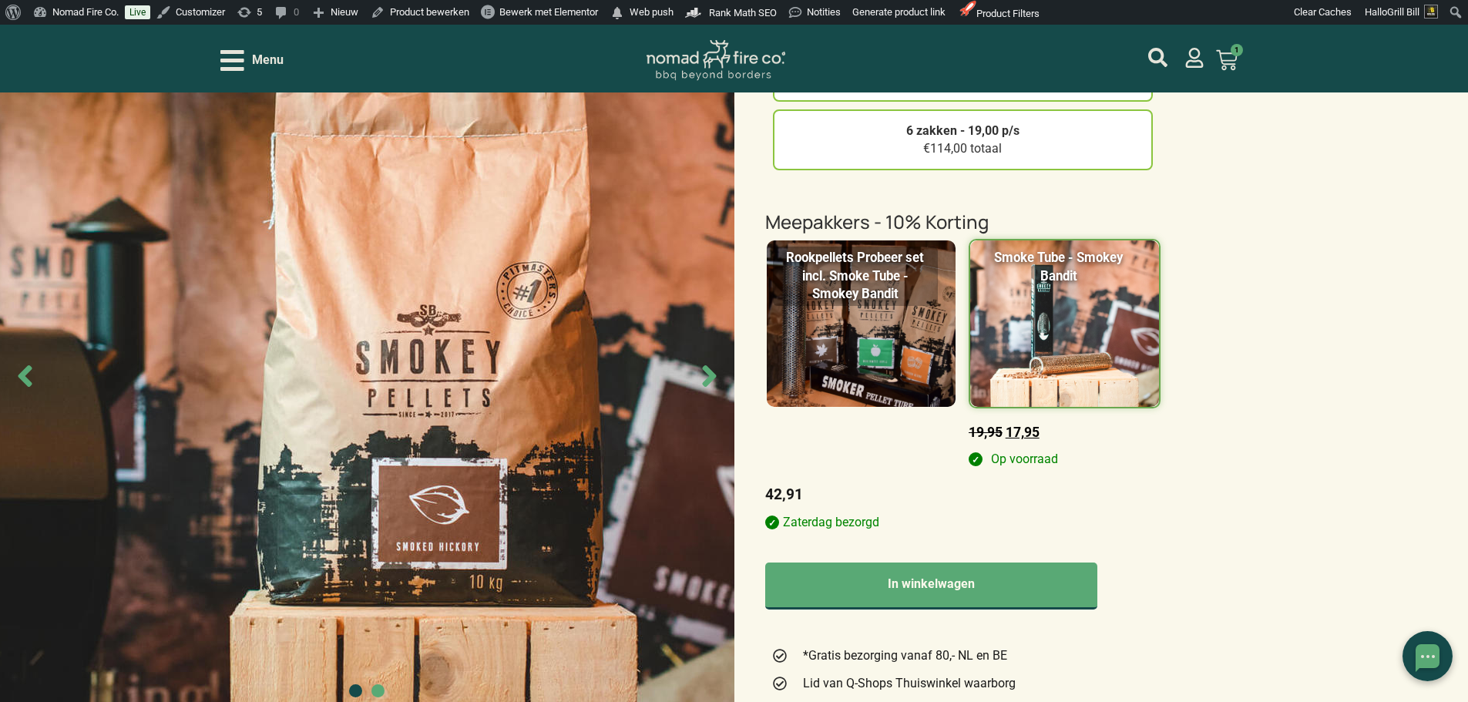
click at [853, 338] on img at bounding box center [861, 323] width 189 height 166
click at [0, 0] on input "Rookpellets Probeer set incl. Smoke Tube - Smokey Bandit" at bounding box center [0, 0] width 0 height 0
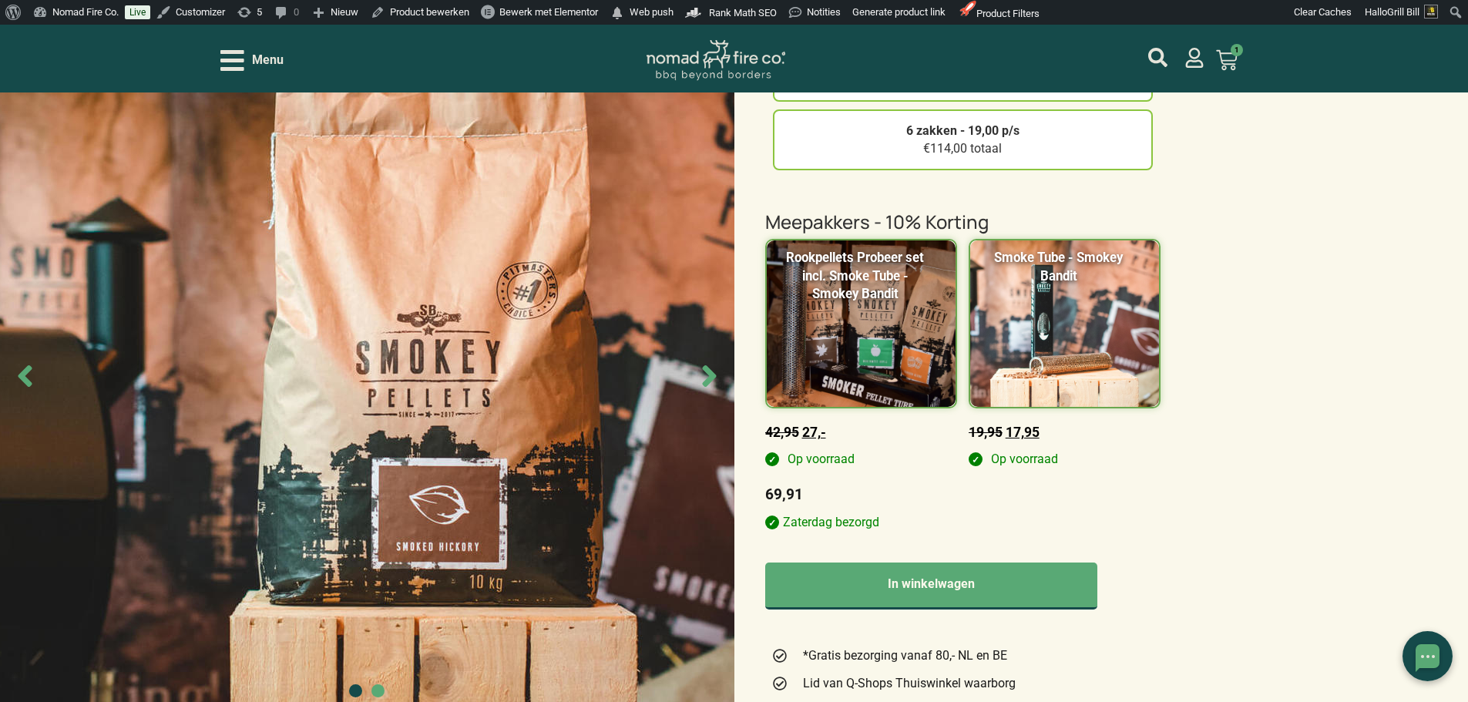
click at [1087, 309] on img at bounding box center [1064, 323] width 189 height 166
click at [0, 0] on input "Smoke Tube - Smokey Bandit" at bounding box center [0, 0] width 0 height 0
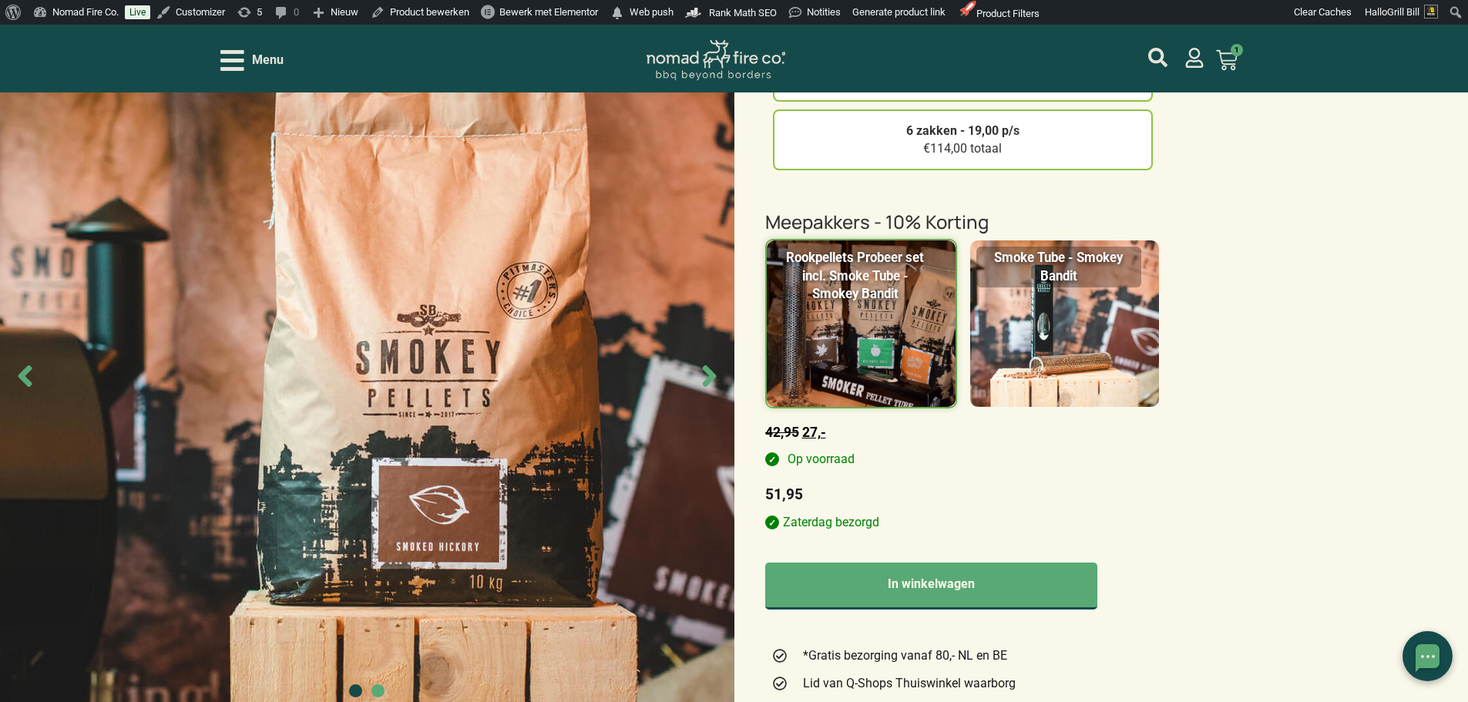
click at [901, 307] on img at bounding box center [861, 323] width 189 height 166
click at [0, 0] on input "Rookpellets Probeer set incl. Smoke Tube - Smokey Bandit" at bounding box center [0, 0] width 0 height 0
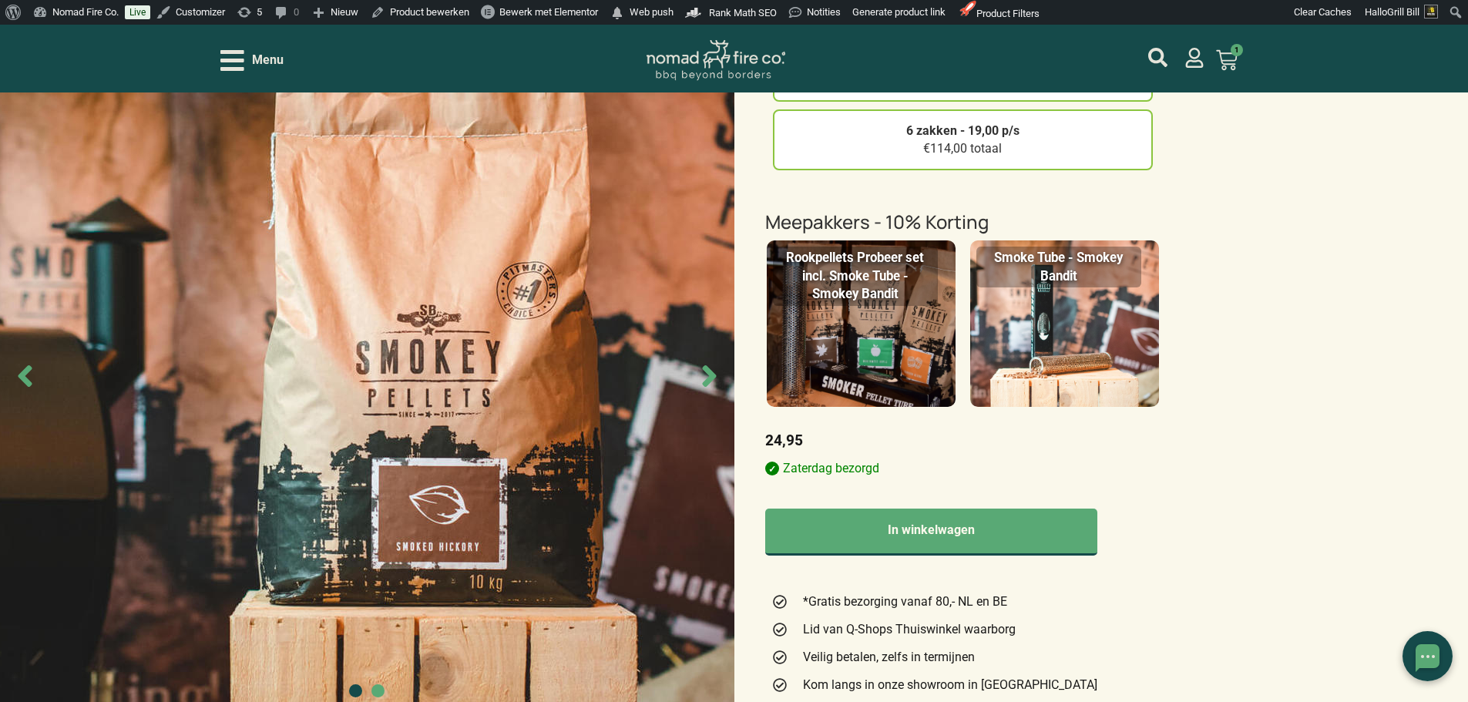
click at [1031, 316] on img at bounding box center [1064, 323] width 189 height 166
click at [0, 0] on input "Smoke Tube - Smokey Bandit" at bounding box center [0, 0] width 0 height 0
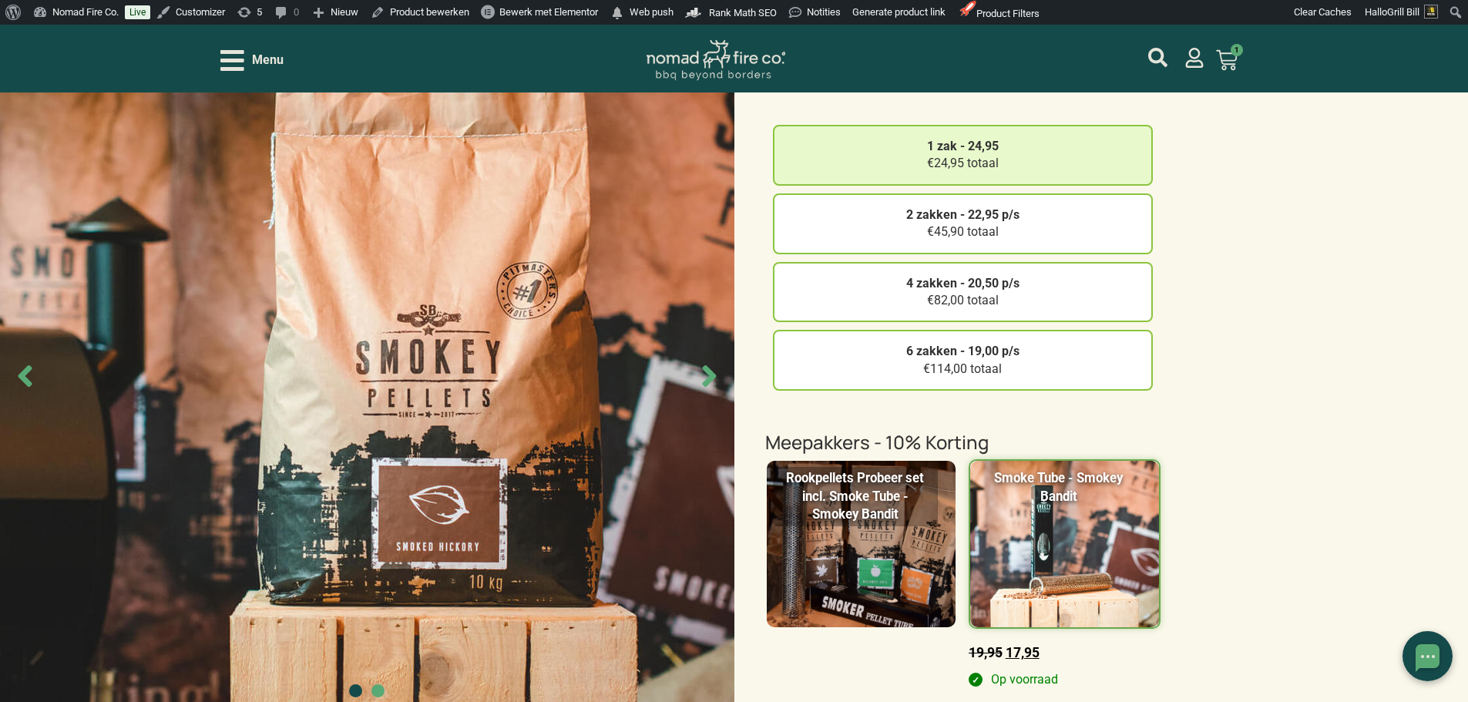
scroll to position [154, 0]
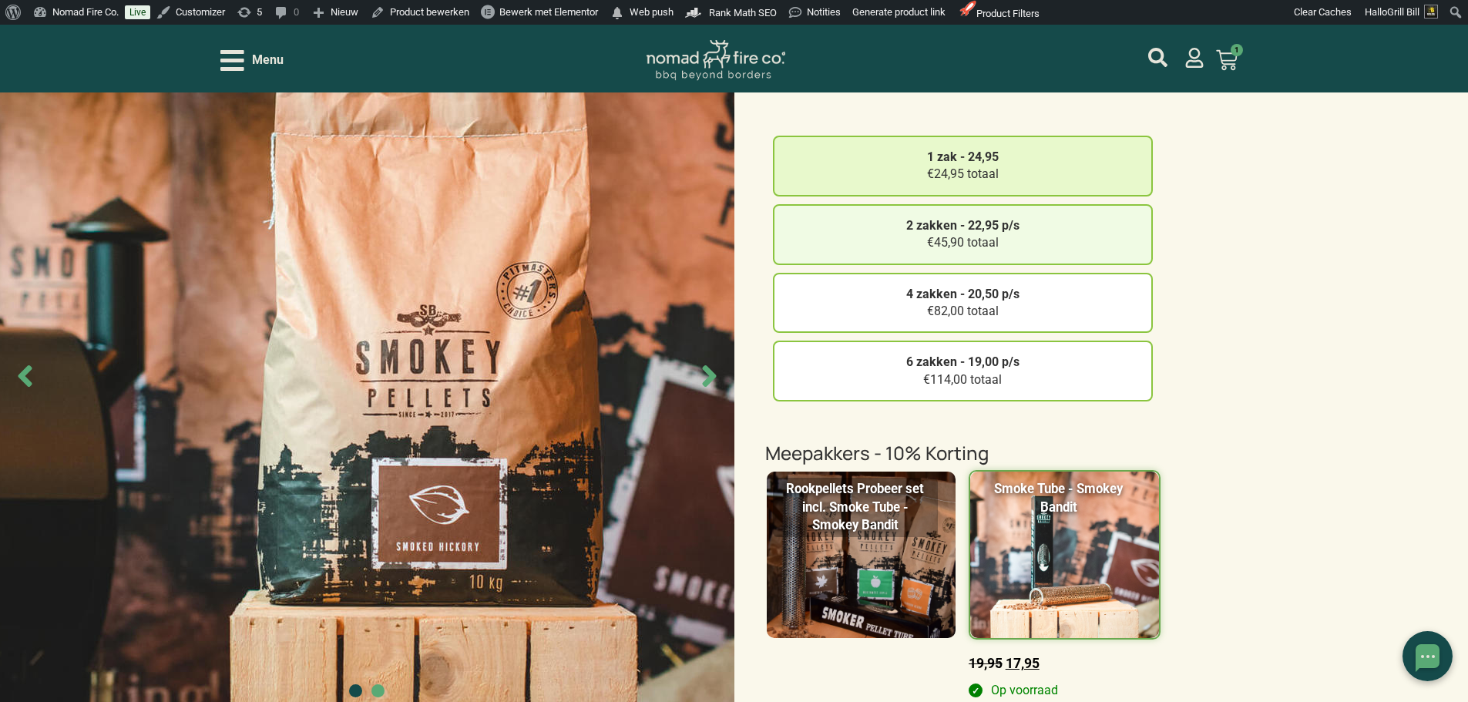
click at [1058, 244] on div "2 zakken - 22,95 p/s €45,90 totaal" at bounding box center [963, 234] width 380 height 61
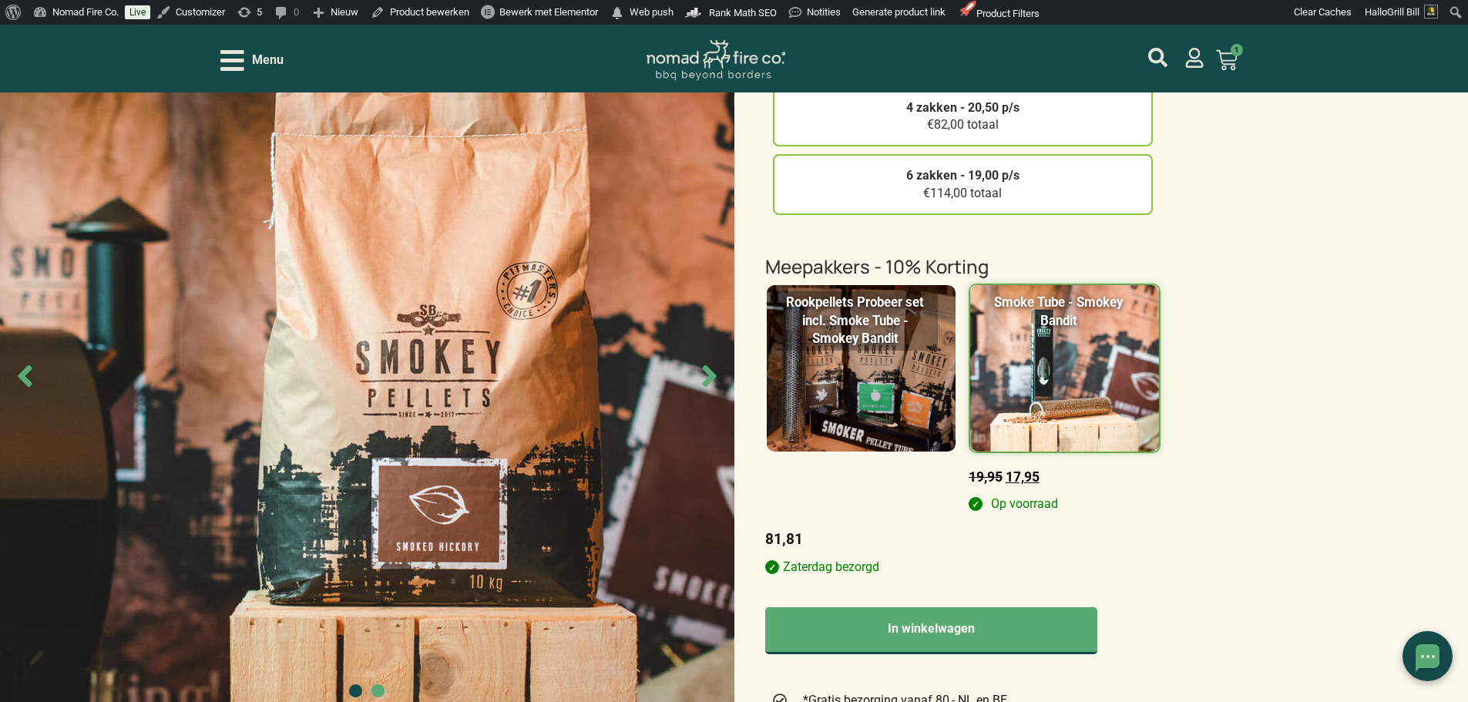
scroll to position [385, 0]
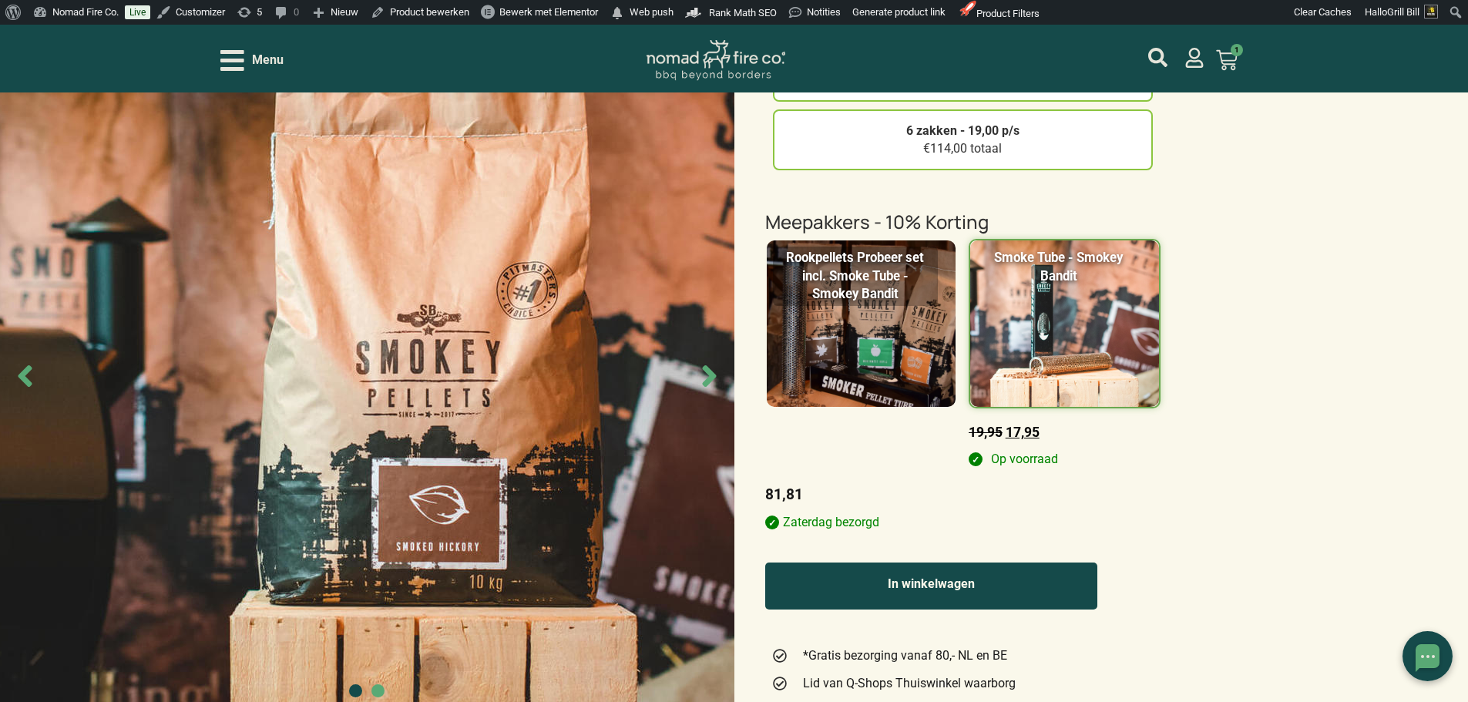
click at [993, 586] on button "In winkelwagen" at bounding box center [931, 586] width 332 height 47
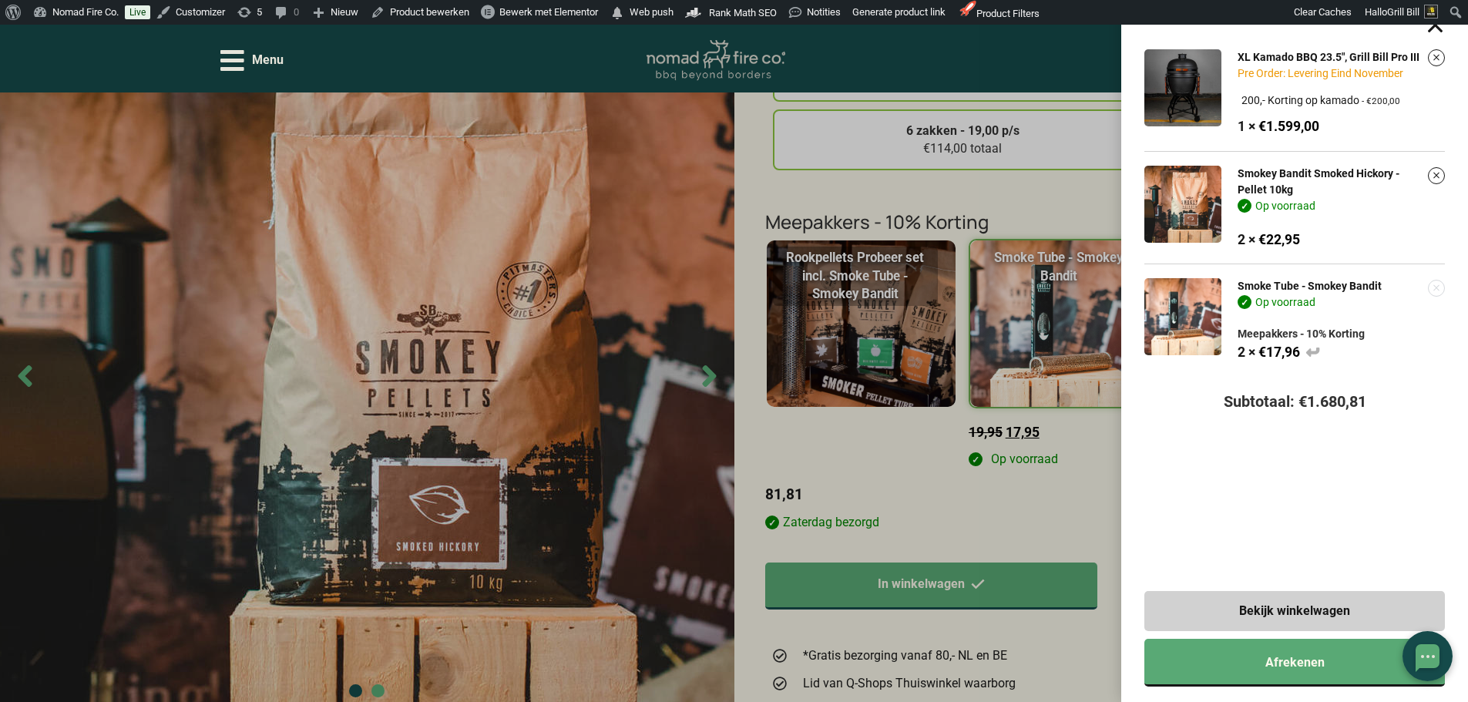
click at [1444, 291] on link "Verwijder dit item" at bounding box center [1436, 288] width 15 height 15
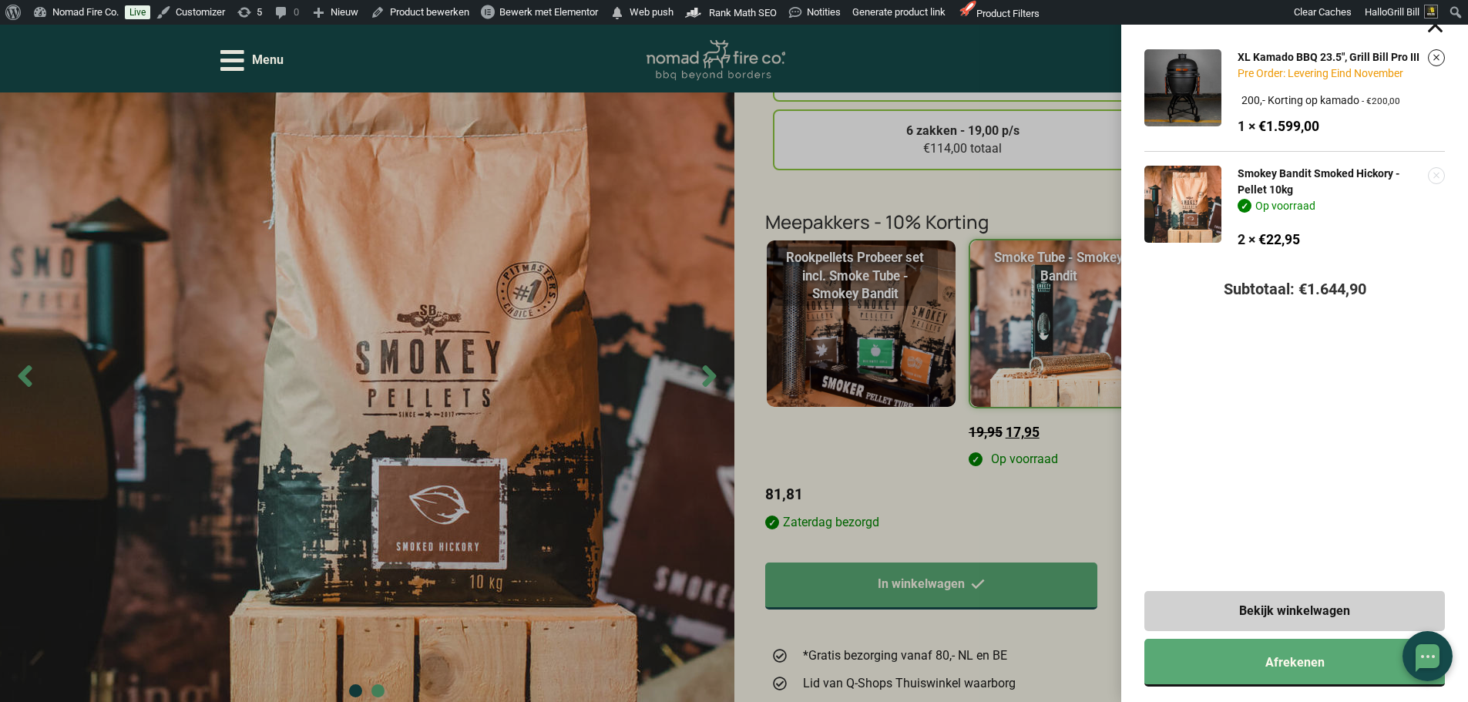
click at [1444, 180] on link "Verwijder dit item" at bounding box center [1436, 175] width 15 height 15
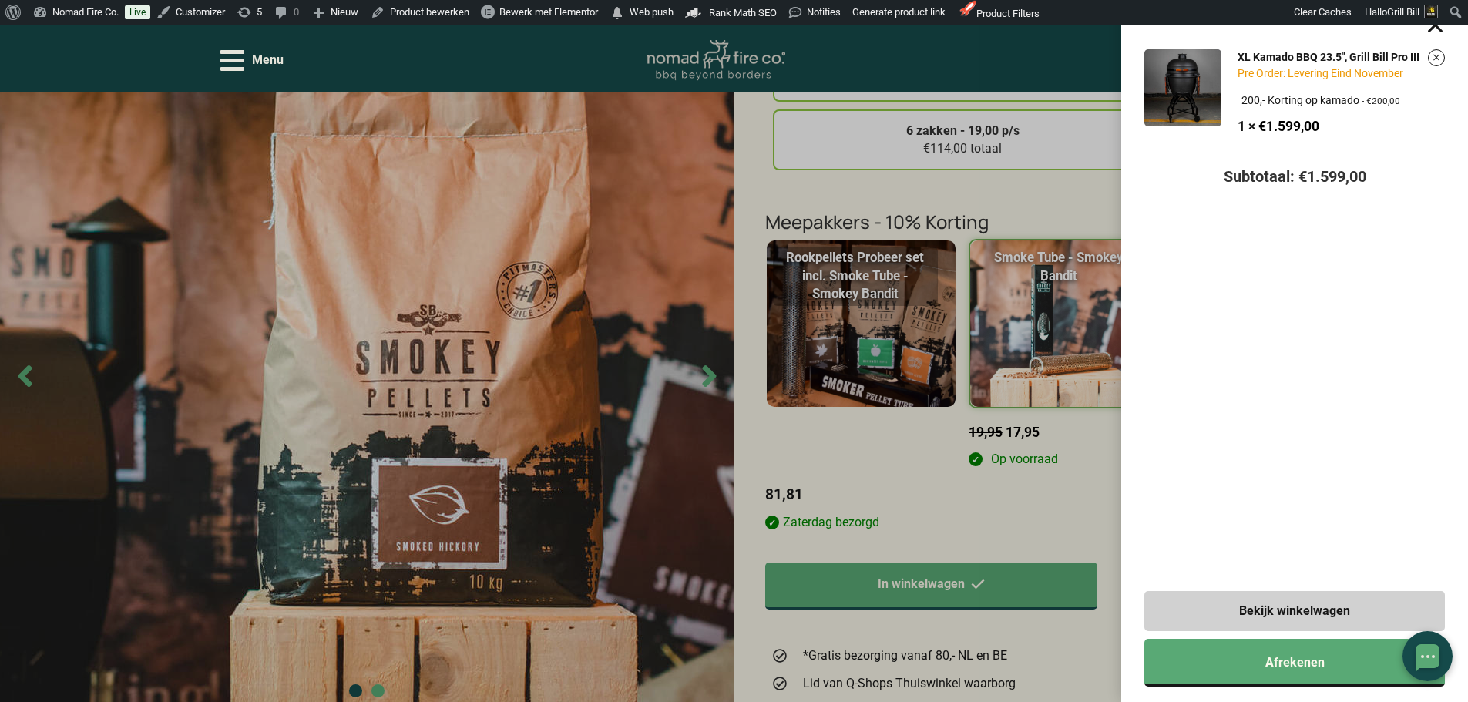
click at [1091, 533] on div "XL Kamado BBQ 23.5", Grill Bill Pro III Pre Order: Levering Eind November Kies …" at bounding box center [734, 351] width 1468 height 702
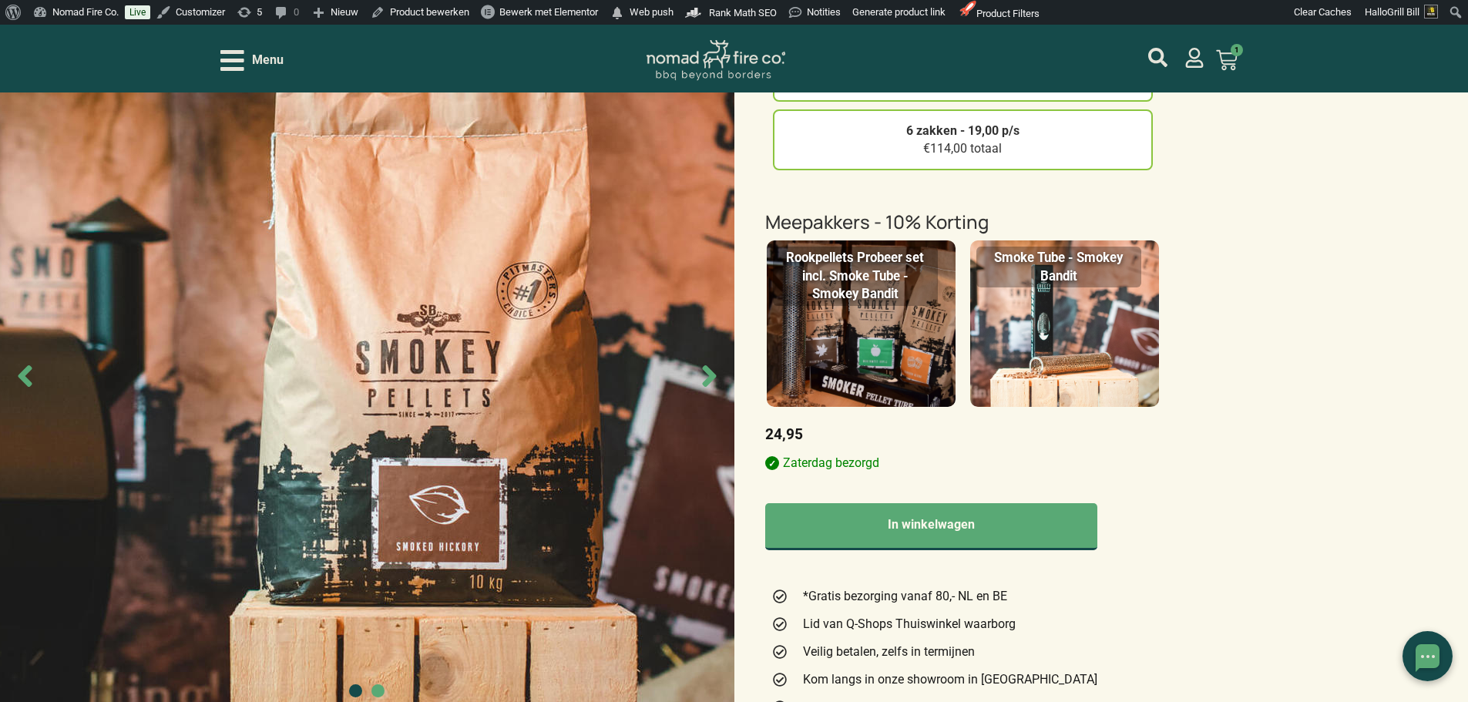
click at [1089, 341] on img at bounding box center [1064, 323] width 189 height 166
click at [0, 0] on input "Smoke Tube - Smokey Bandit" at bounding box center [0, 0] width 0 height 0
click at [1084, 351] on img at bounding box center [1064, 323] width 189 height 166
click at [0, 0] on input "Smoke Tube - Smokey Bandit" at bounding box center [0, 0] width 0 height 0
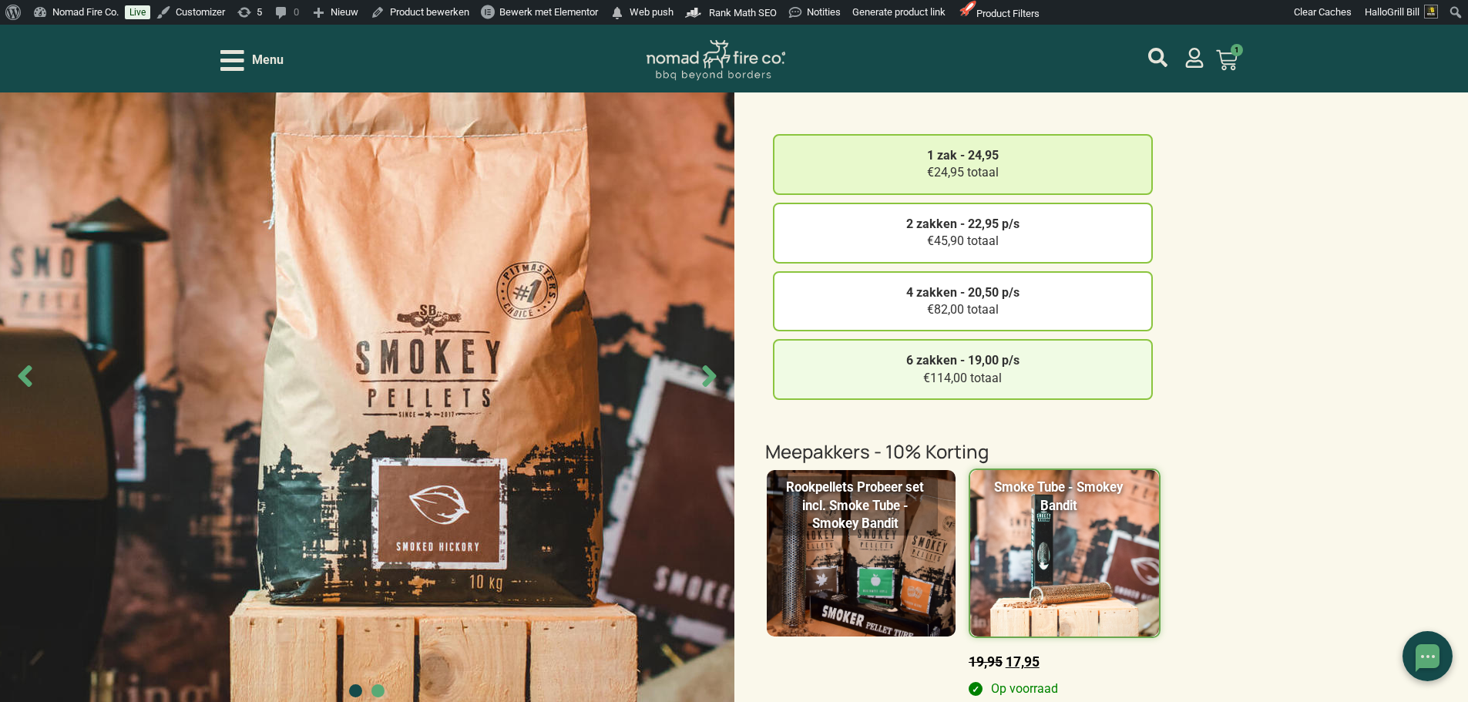
scroll to position [154, 0]
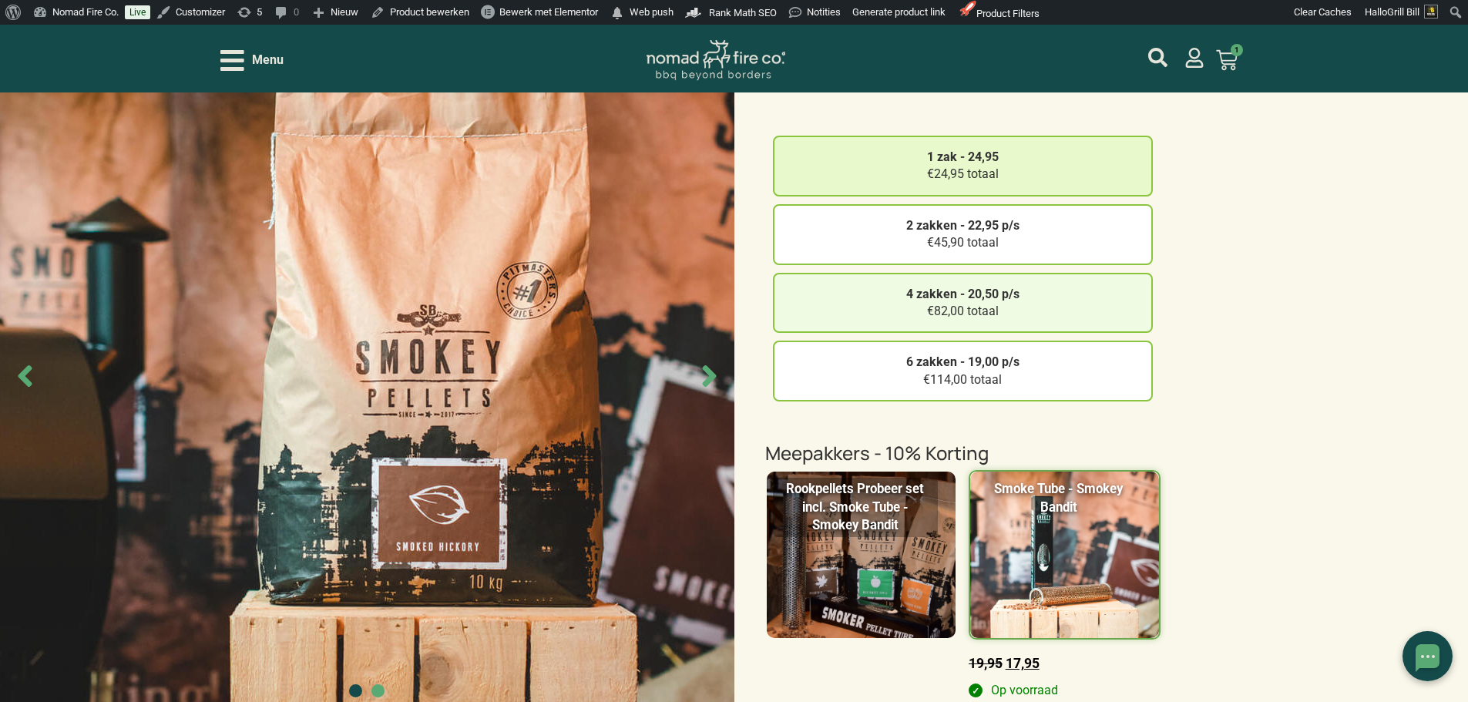
click at [1009, 310] on div "4 zakken - 20,50 p/s €82,00 totaal" at bounding box center [963, 303] width 380 height 61
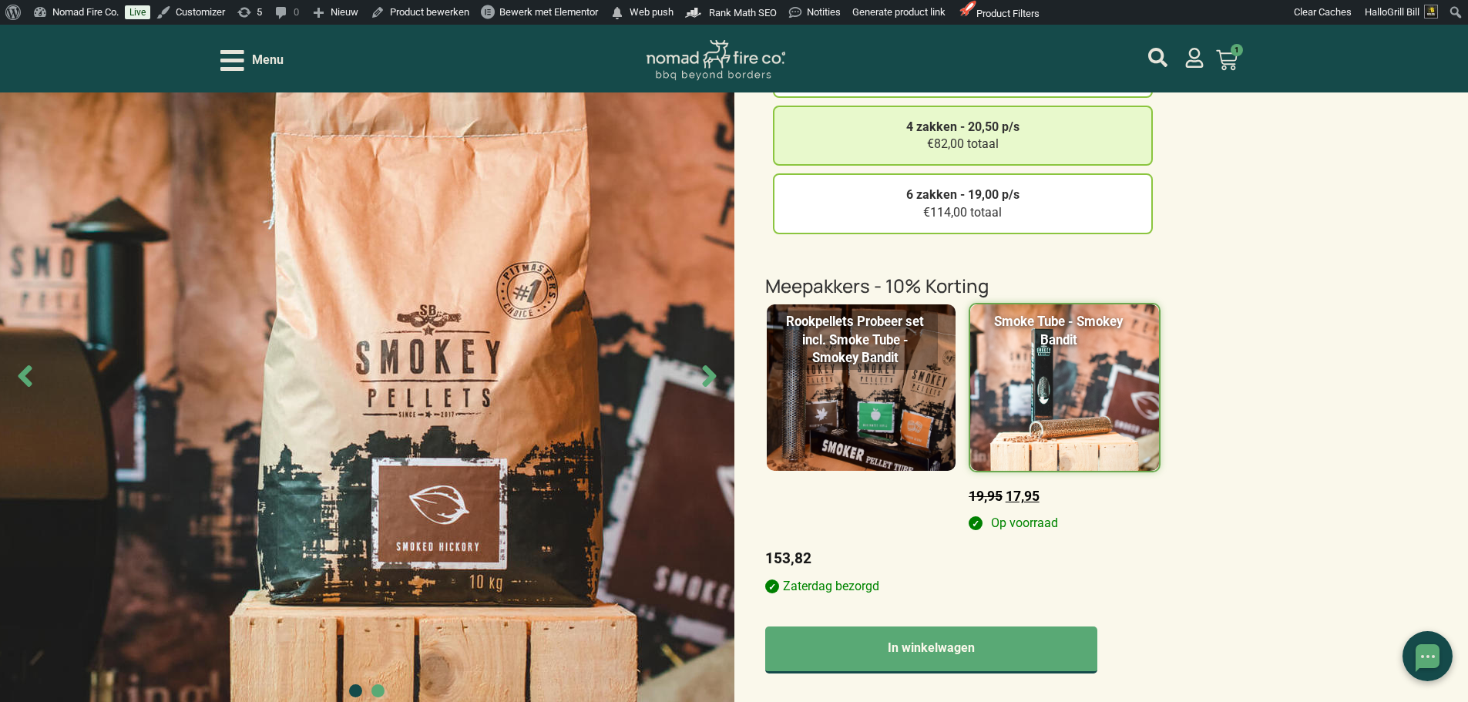
scroll to position [539, 0]
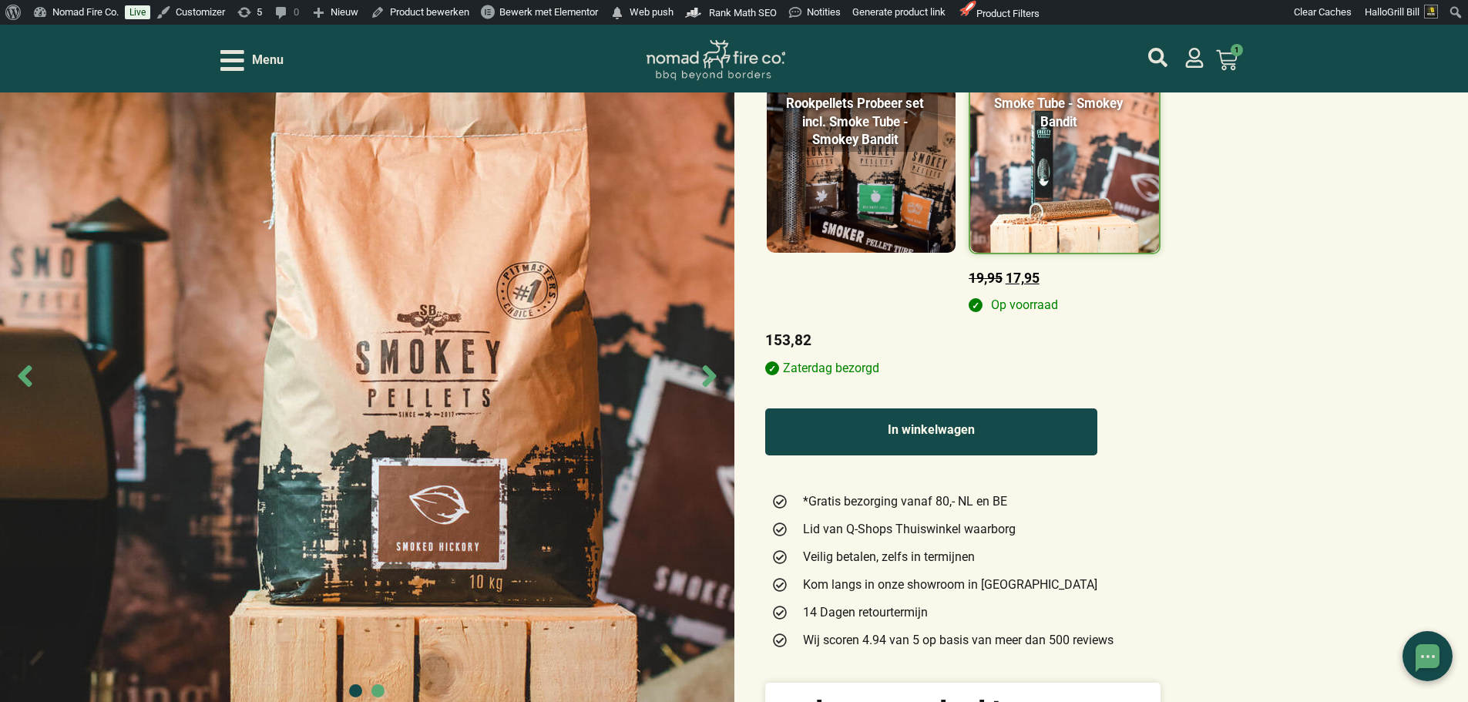
click at [1013, 447] on button "In winkelwagen" at bounding box center [931, 431] width 332 height 47
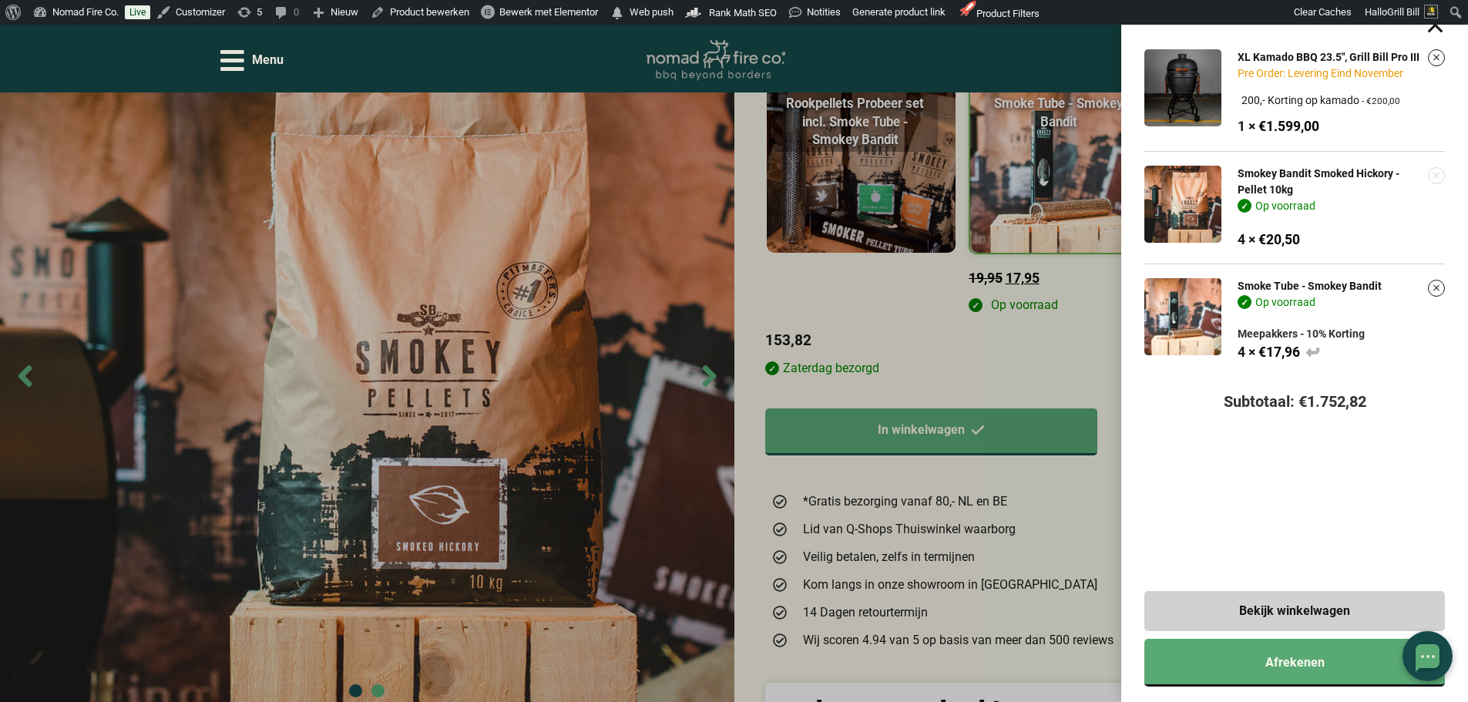
click at [1444, 173] on link "Verwijder dit item" at bounding box center [1436, 175] width 15 height 15
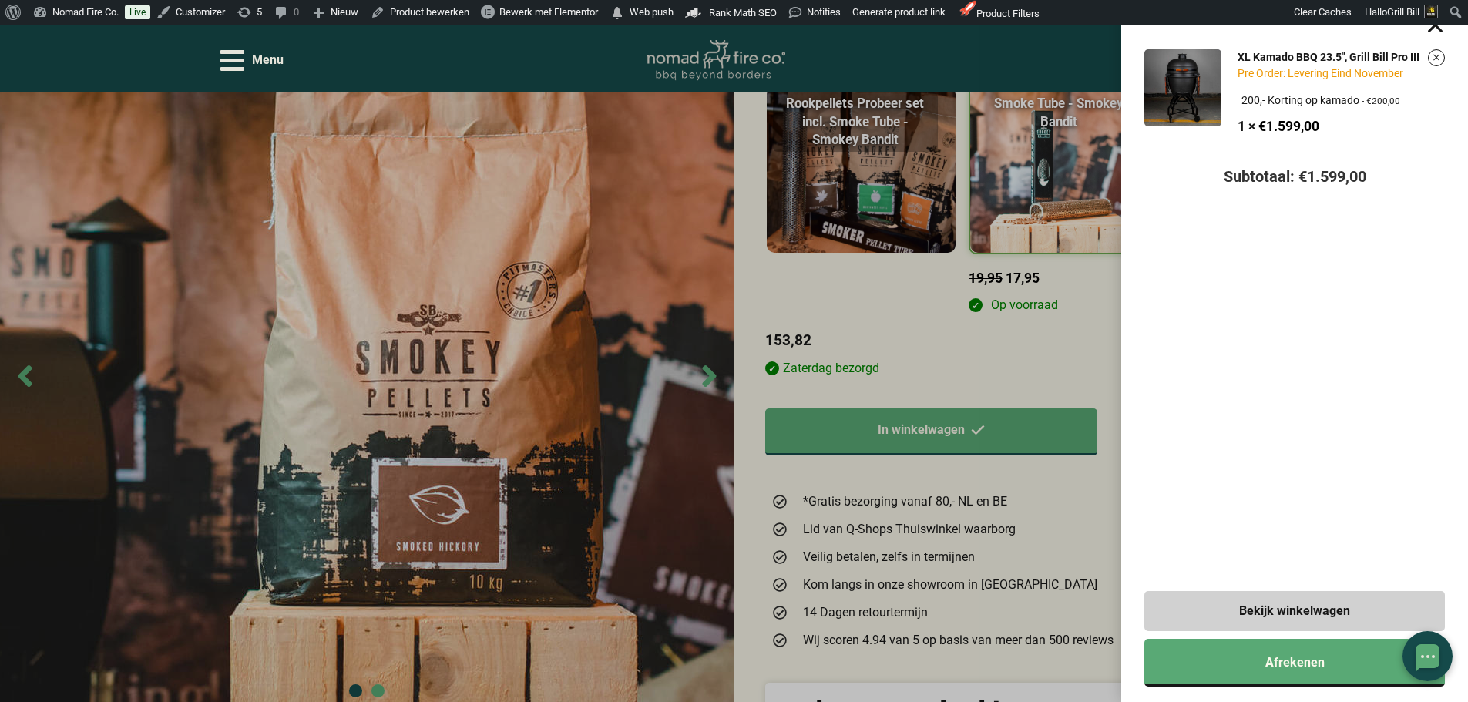
click at [1097, 339] on div "XL Kamado BBQ 23.5", Grill Bill Pro III Pre Order: Levering Eind November Kies …" at bounding box center [734, 351] width 1468 height 702
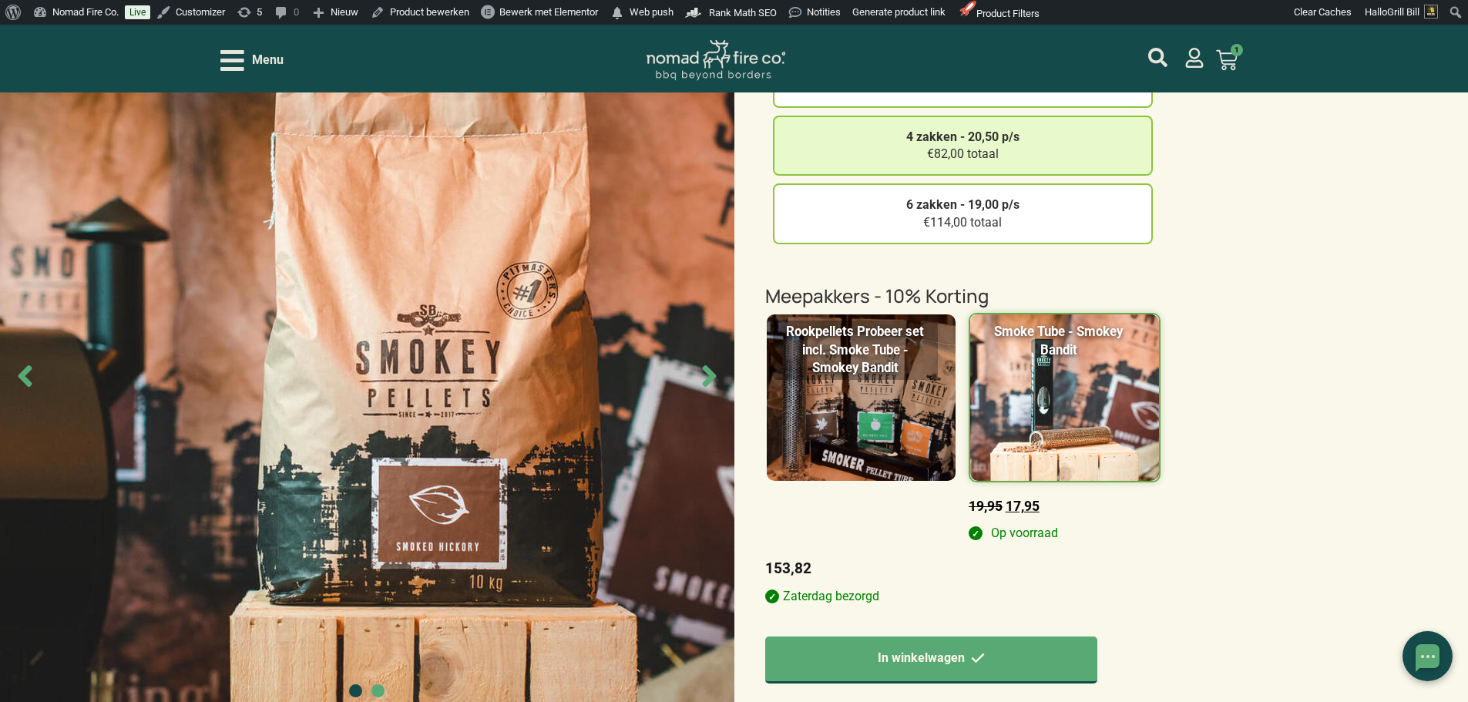
scroll to position [231, 0]
